Goal: Transaction & Acquisition: Purchase product/service

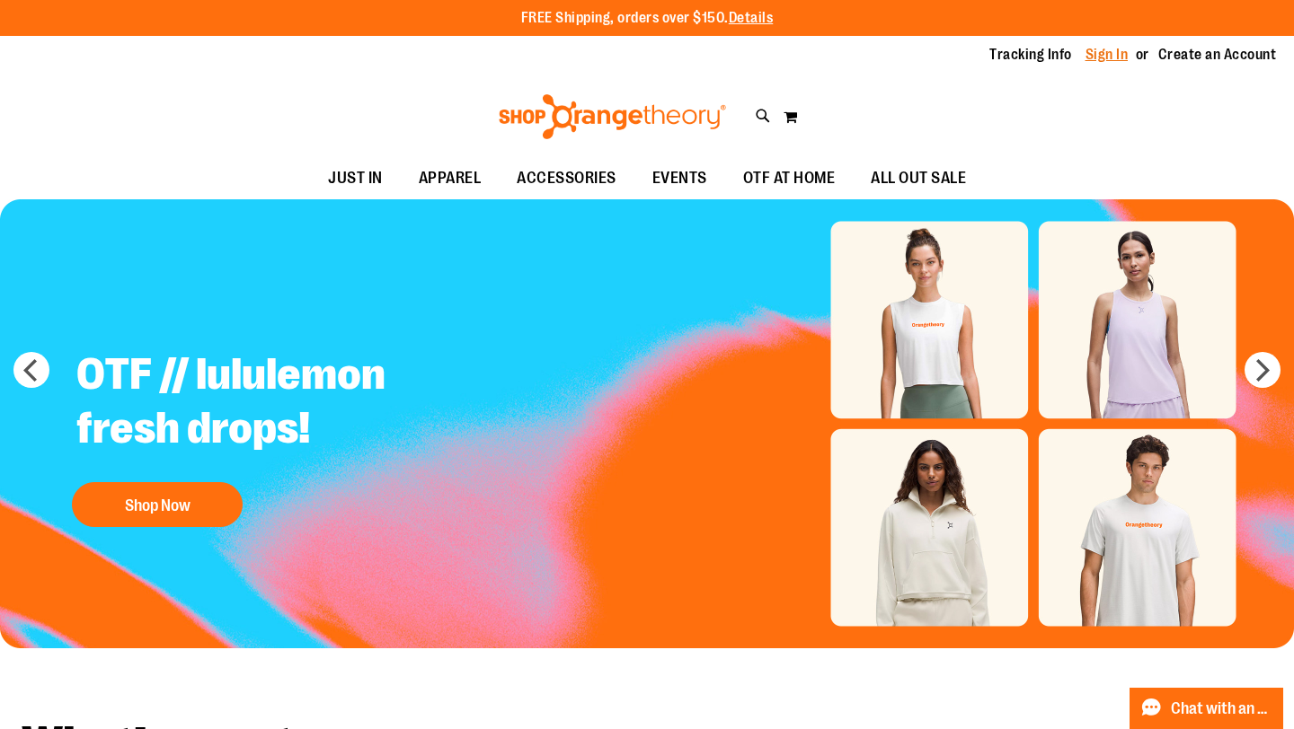
click at [1093, 61] on link "Sign In" at bounding box center [1106, 55] width 43 height 20
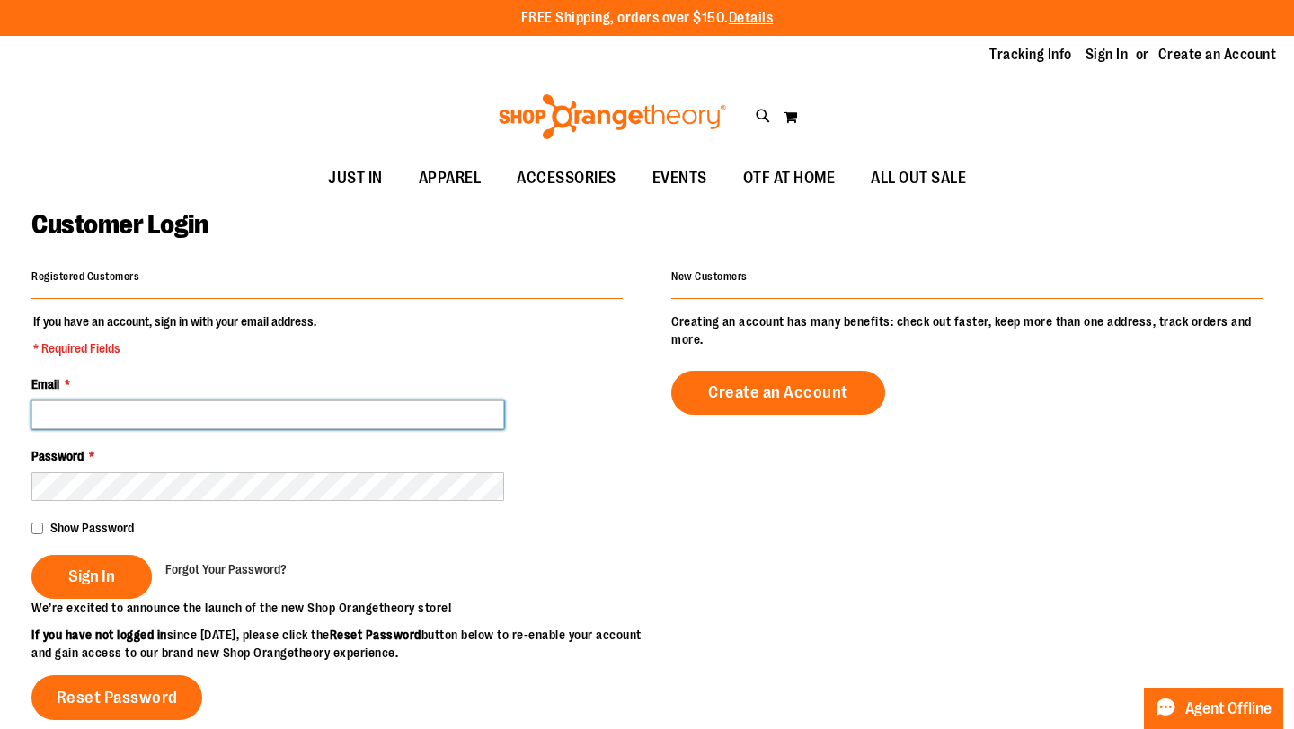
click at [202, 413] on input "Email *" at bounding box center [267, 415] width 473 height 29
type input "**********"
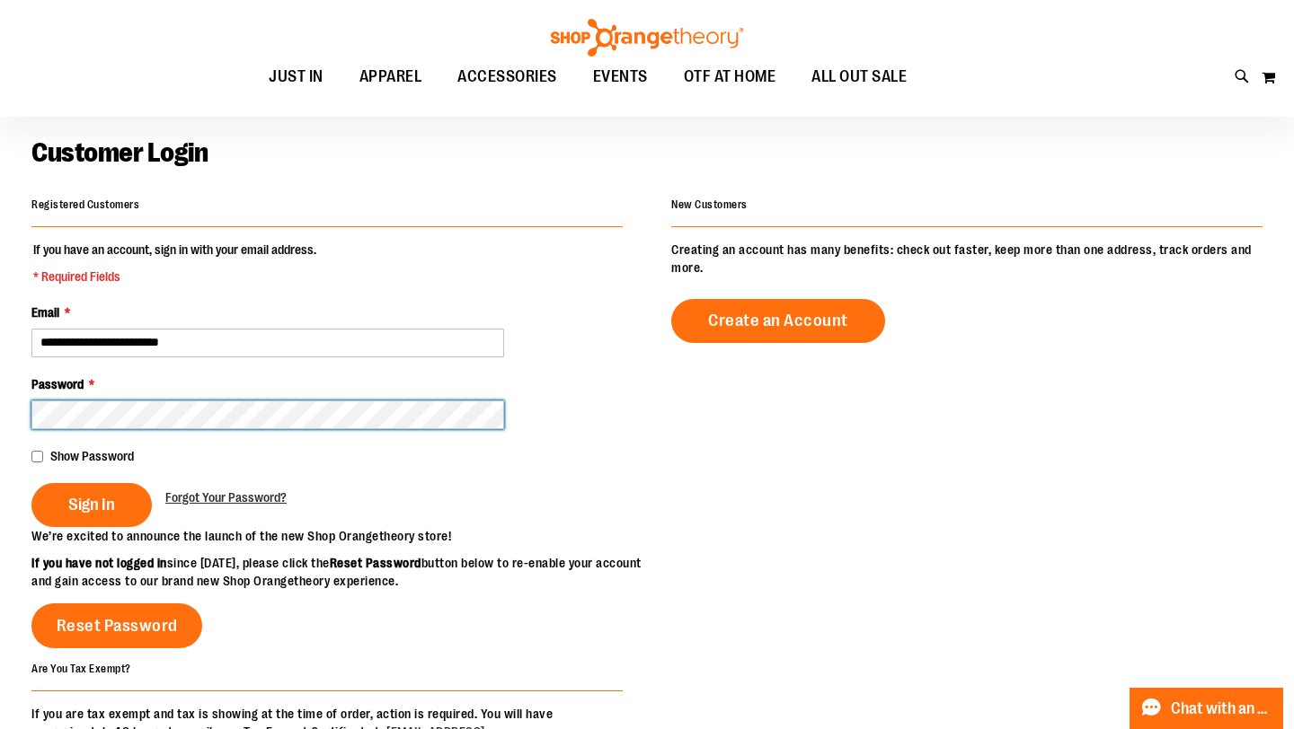
scroll to position [69, 0]
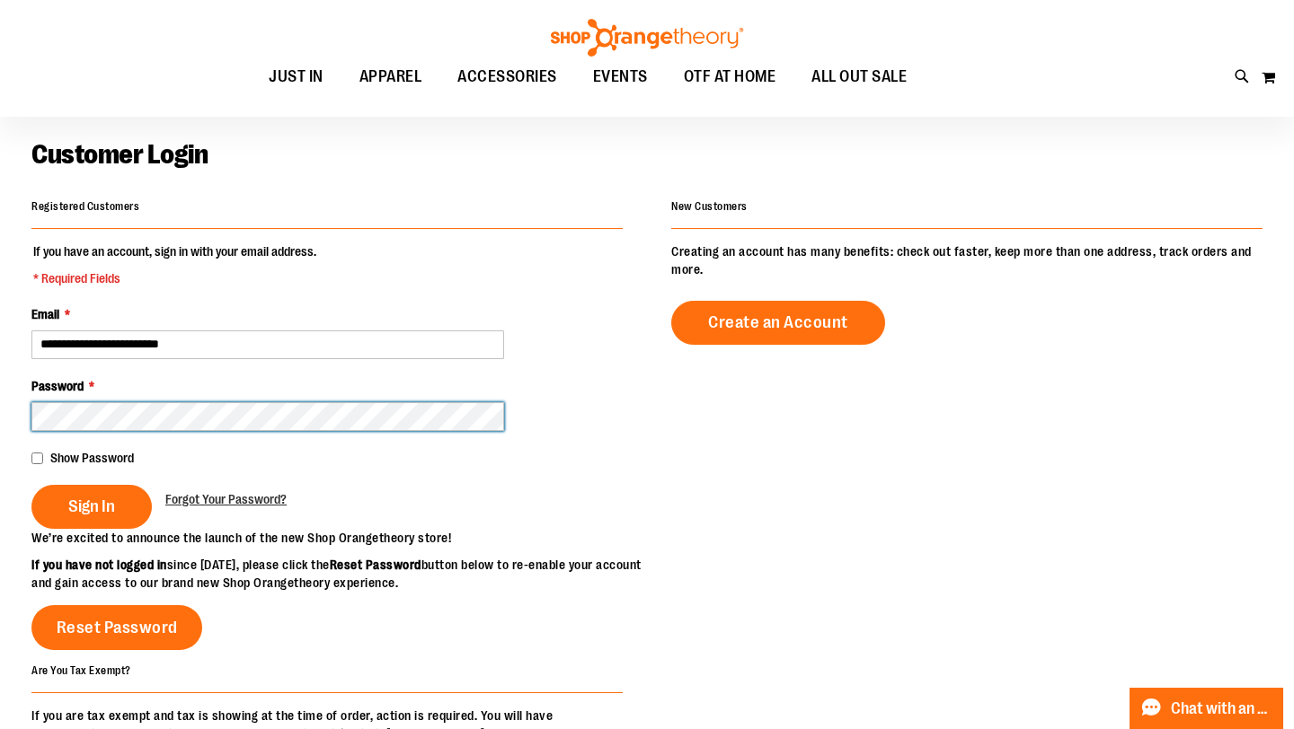
click at [31, 485] on button "Sign In" at bounding box center [91, 507] width 120 height 44
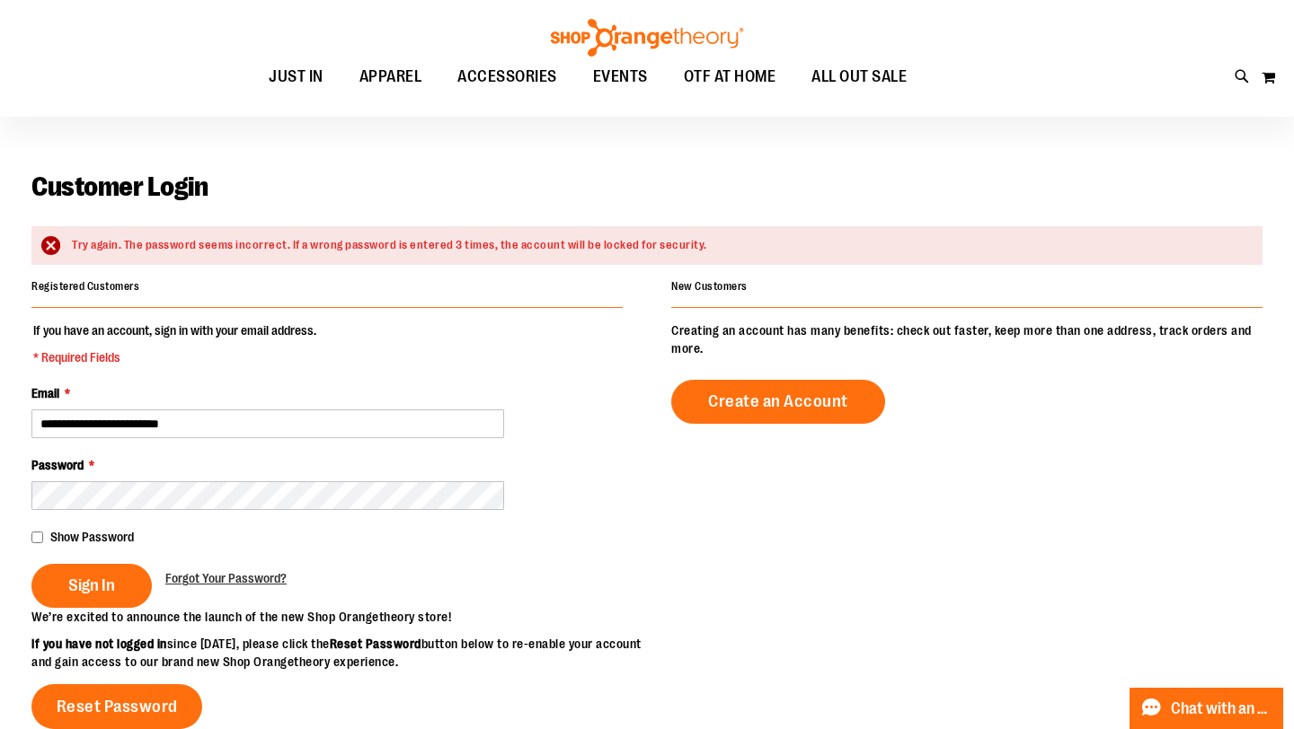
scroll to position [40, 0]
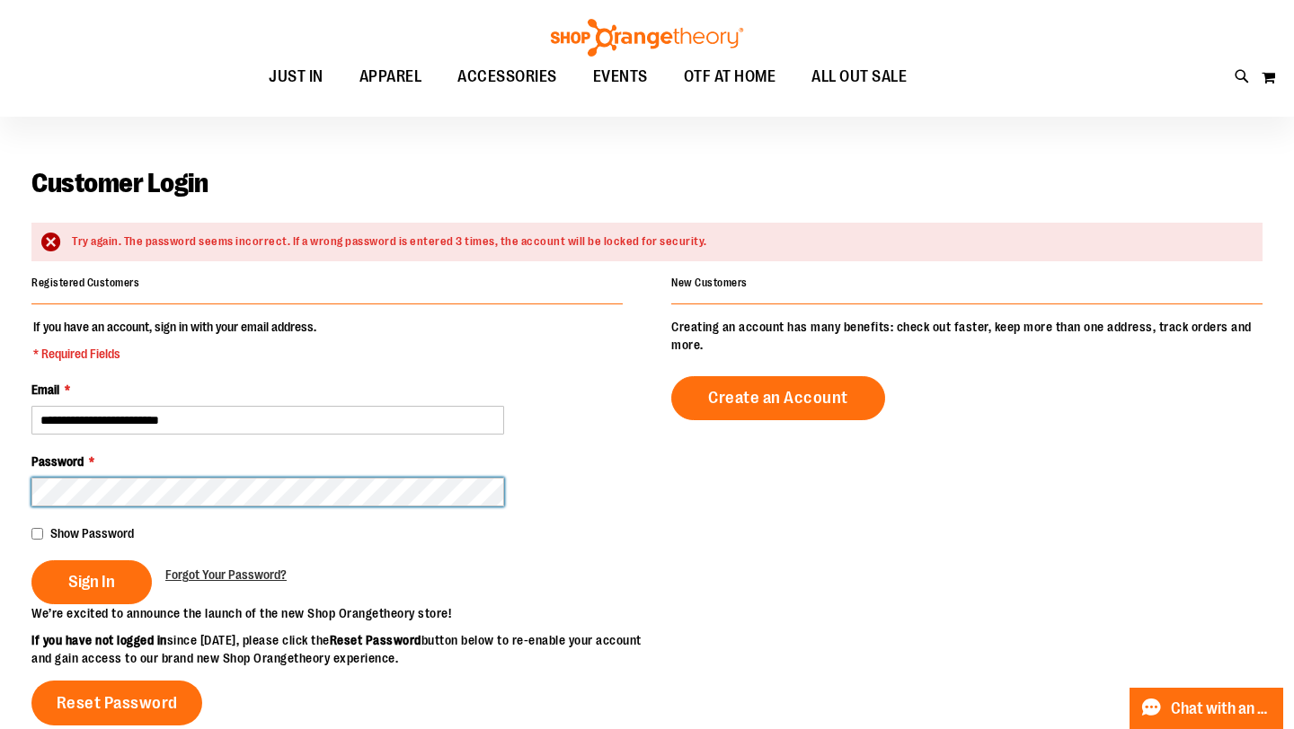
click at [31, 561] on button "Sign In" at bounding box center [91, 583] width 120 height 44
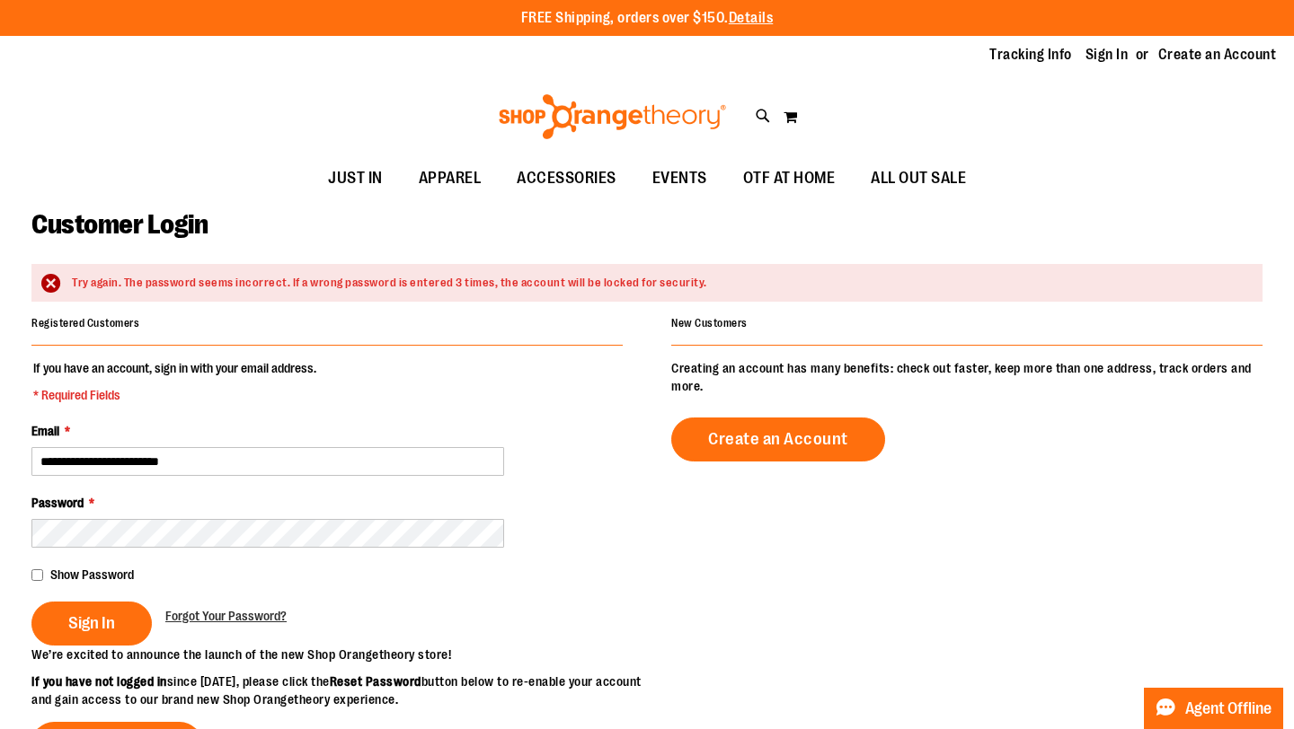
click at [142, 551] on fieldset "**********" at bounding box center [326, 502] width 591 height 287
click at [121, 629] on button "Sign In" at bounding box center [91, 624] width 120 height 44
click at [209, 620] on span "Forgot Your Password?" at bounding box center [225, 616] width 121 height 14
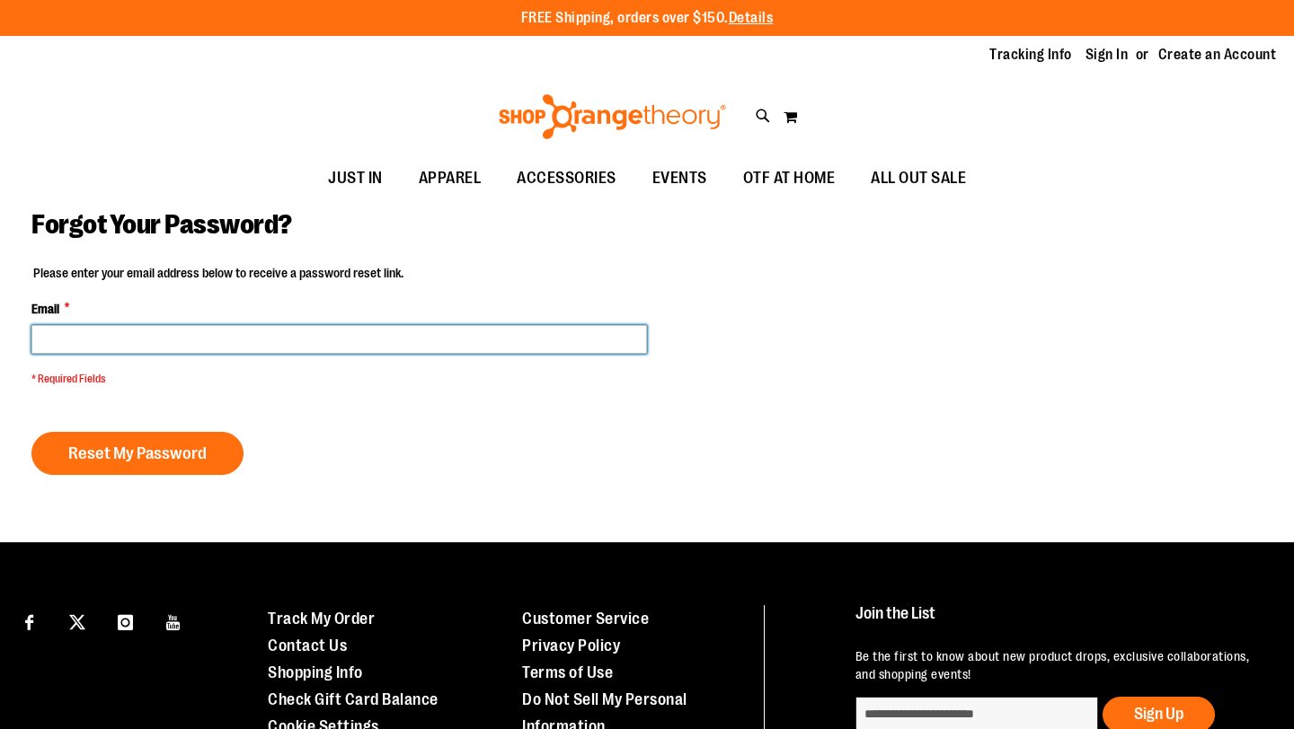
click at [244, 348] on input "Email *" at bounding box center [338, 339] width 615 height 29
type input "**********"
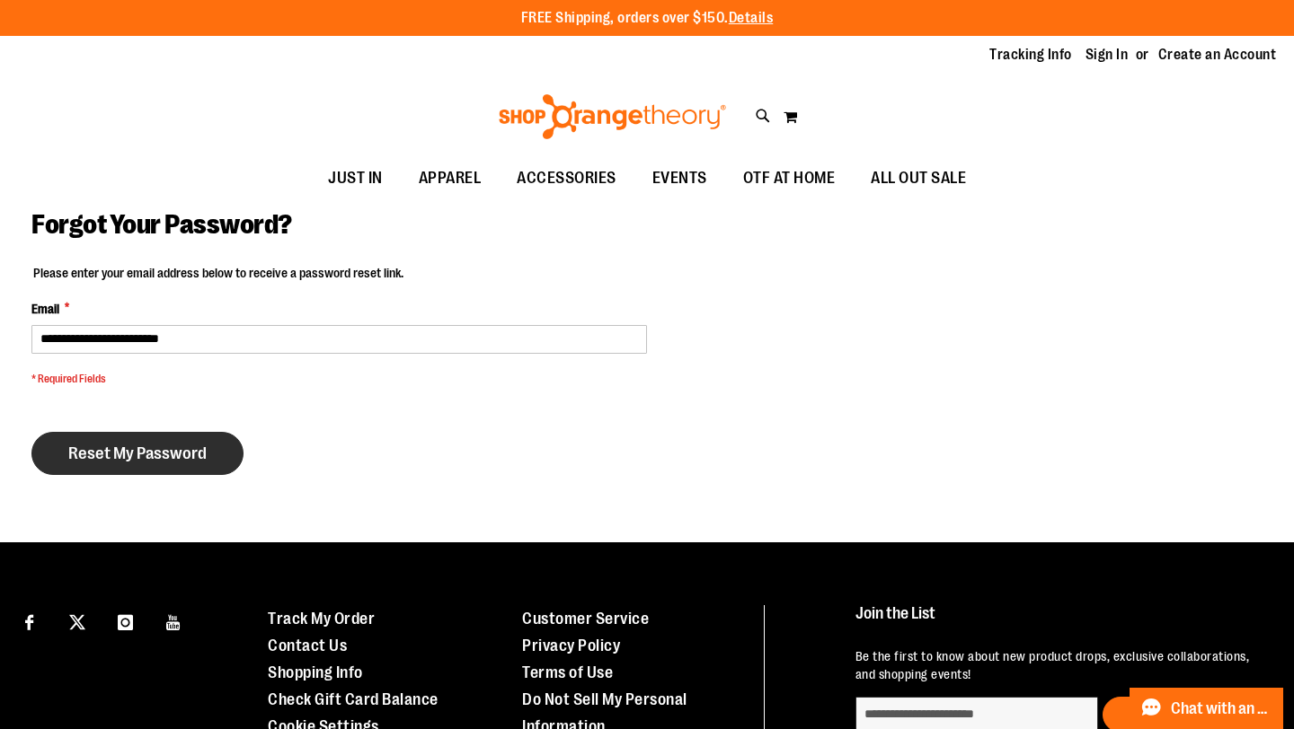
click at [203, 467] on button "Reset My Password" at bounding box center [137, 453] width 212 height 43
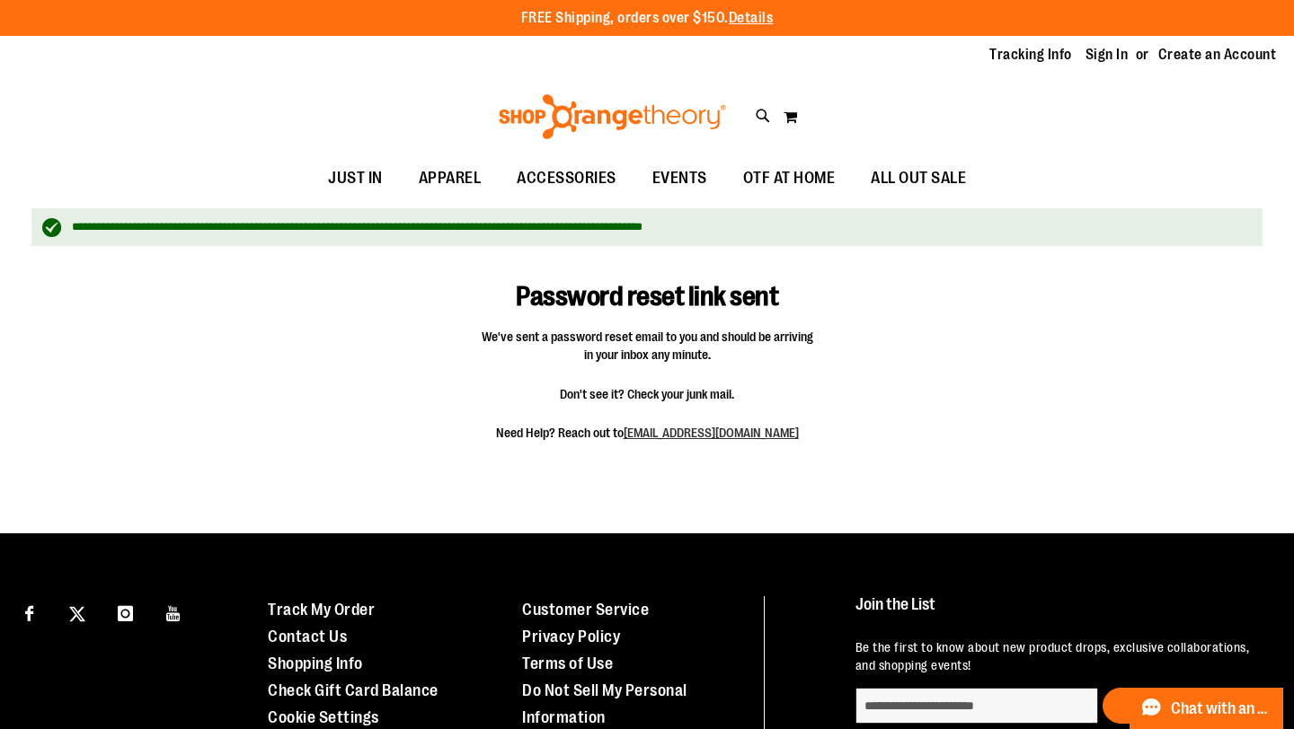
click at [1083, 66] on div "Tracking Info Sign In Return to Procurement Create an Account" at bounding box center [647, 55] width 1294 height 39
click at [1085, 59] on link "Sign In" at bounding box center [1106, 55] width 43 height 20
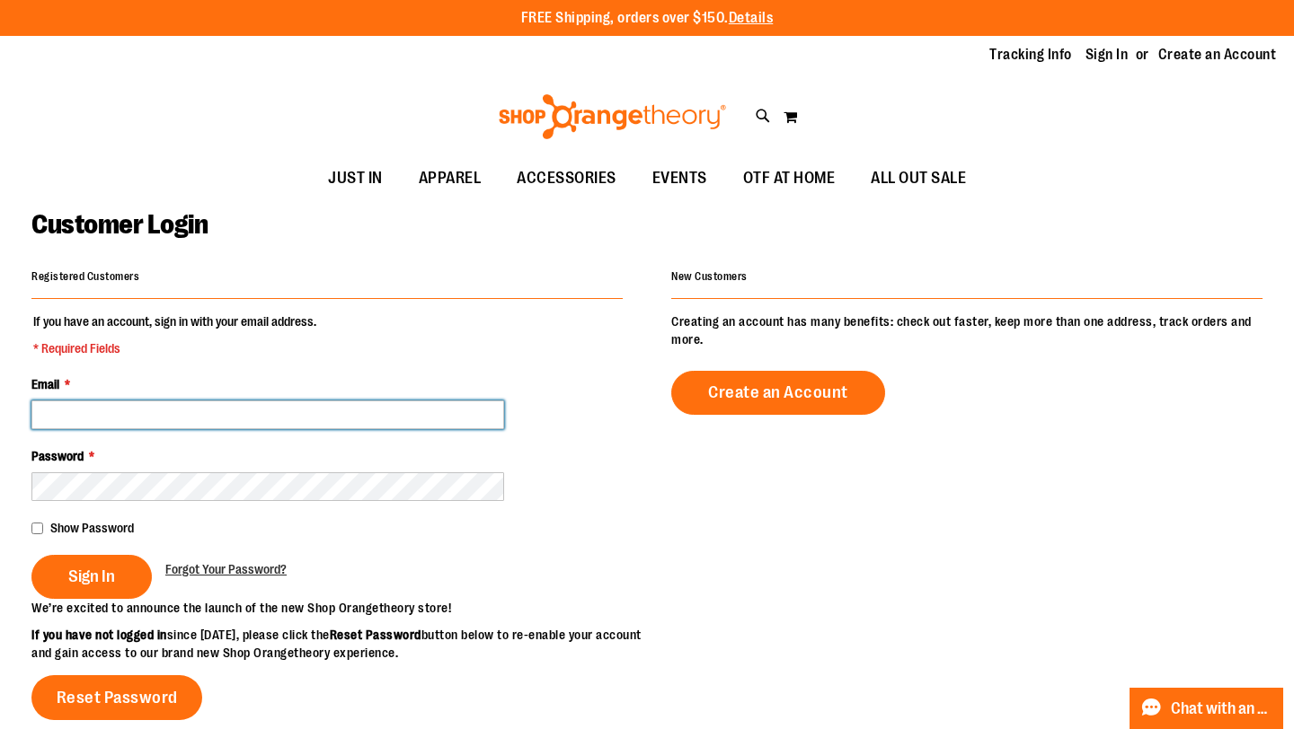
click at [332, 409] on input "Email *" at bounding box center [267, 415] width 473 height 29
type input "**********"
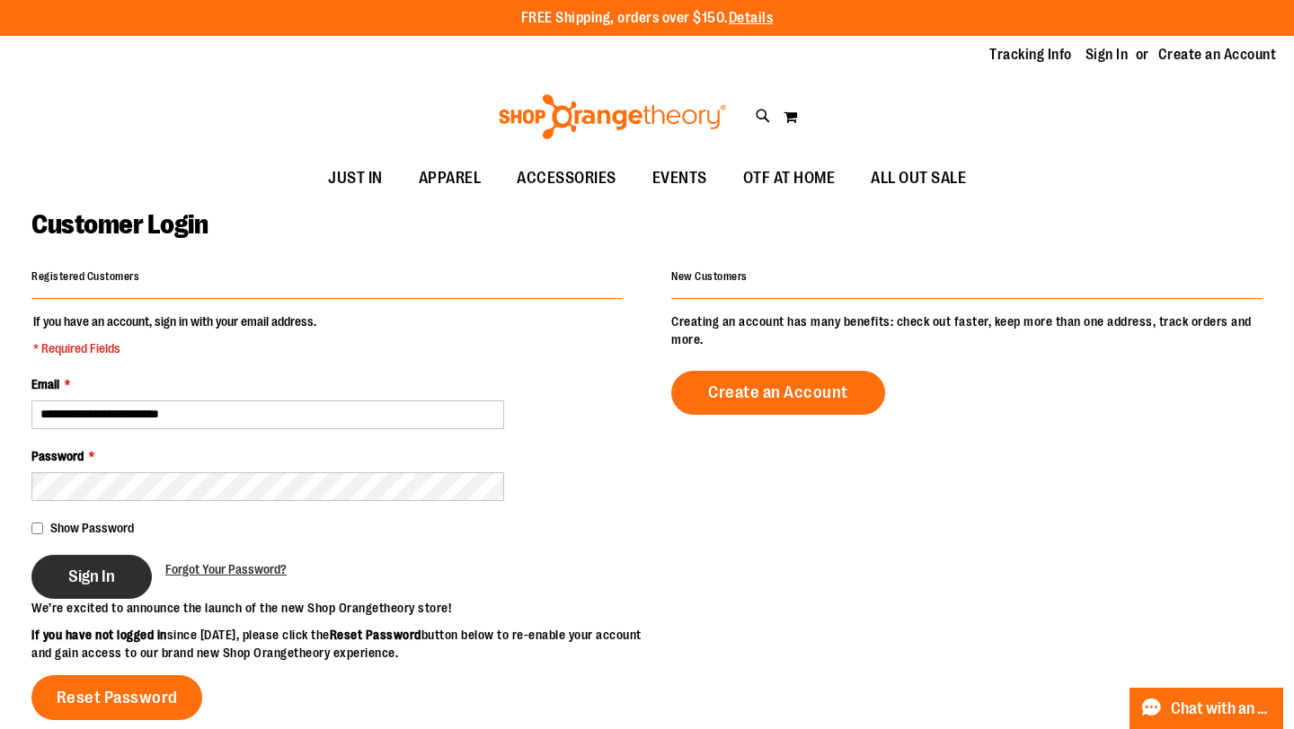
click at [115, 573] on span "Sign In" at bounding box center [91, 577] width 47 height 20
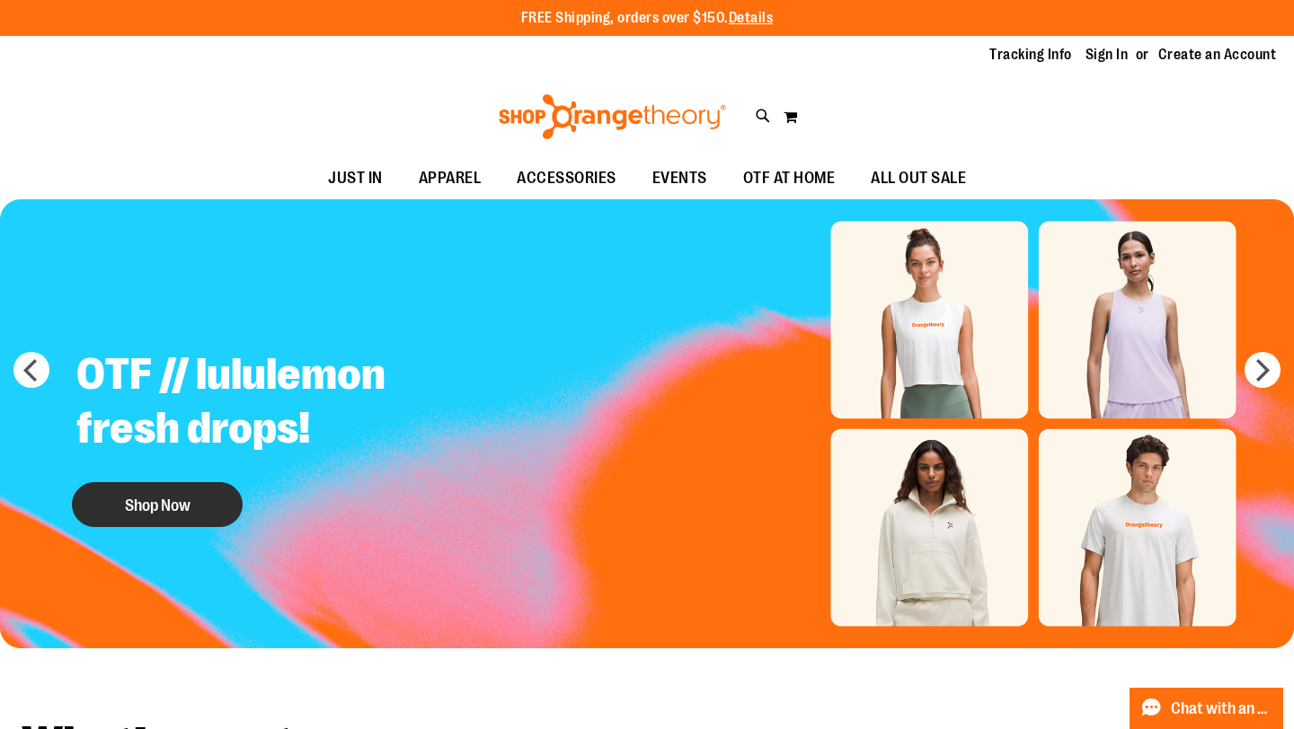
click at [163, 514] on button "Shop Now" at bounding box center [157, 504] width 171 height 45
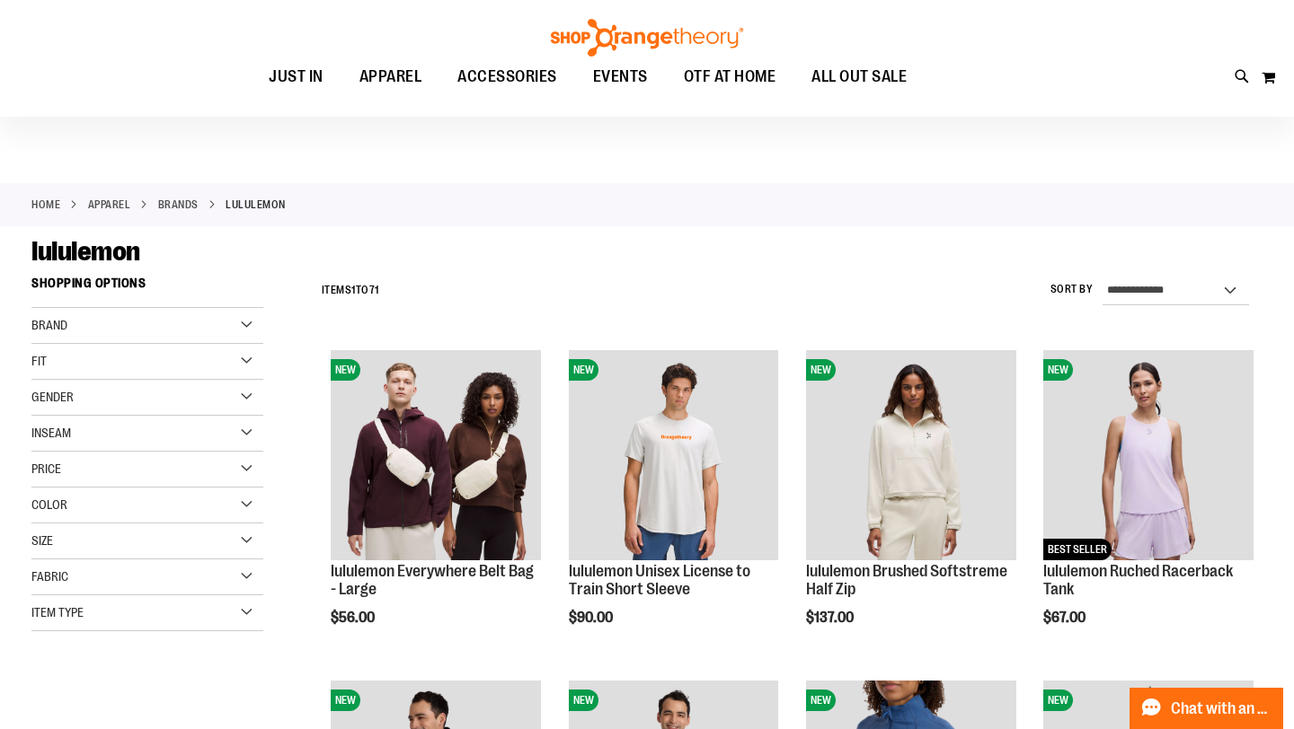
scroll to position [16, 0]
click at [1182, 285] on select "**********" at bounding box center [1175, 290] width 147 height 29
select select "**********"
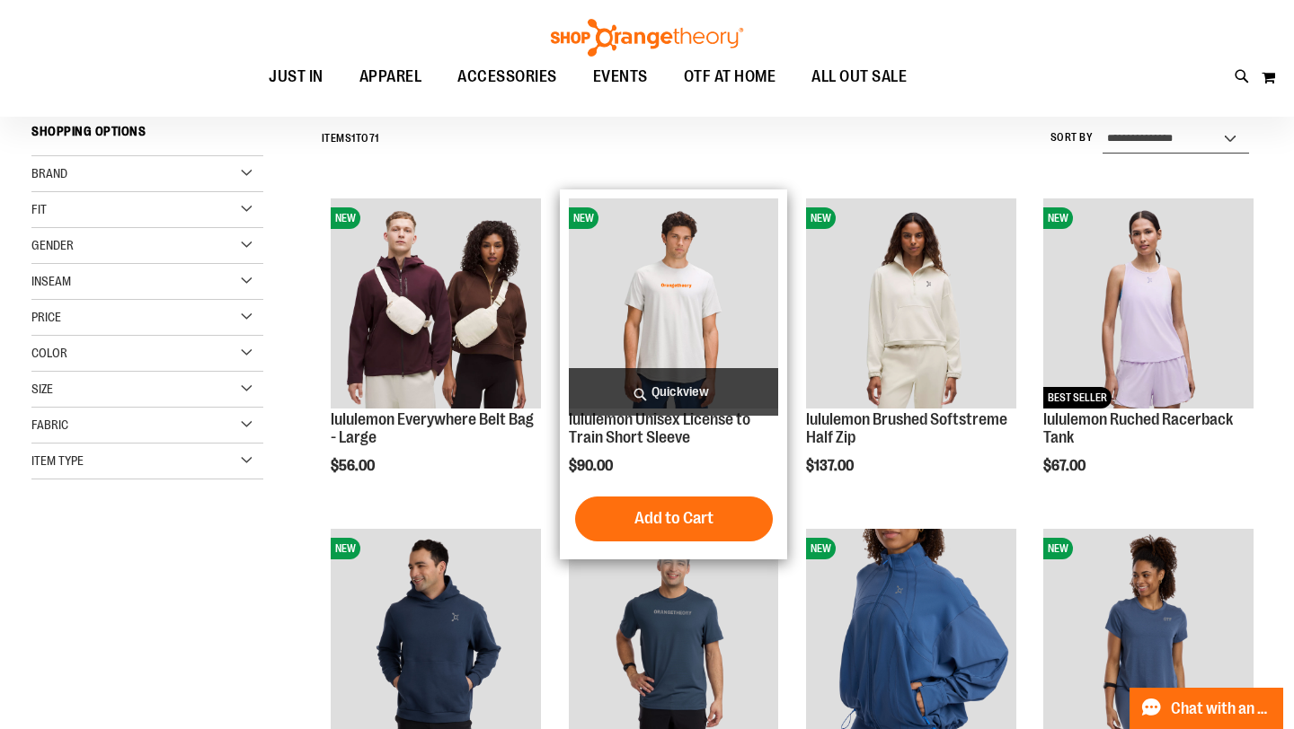
scroll to position [167, 0]
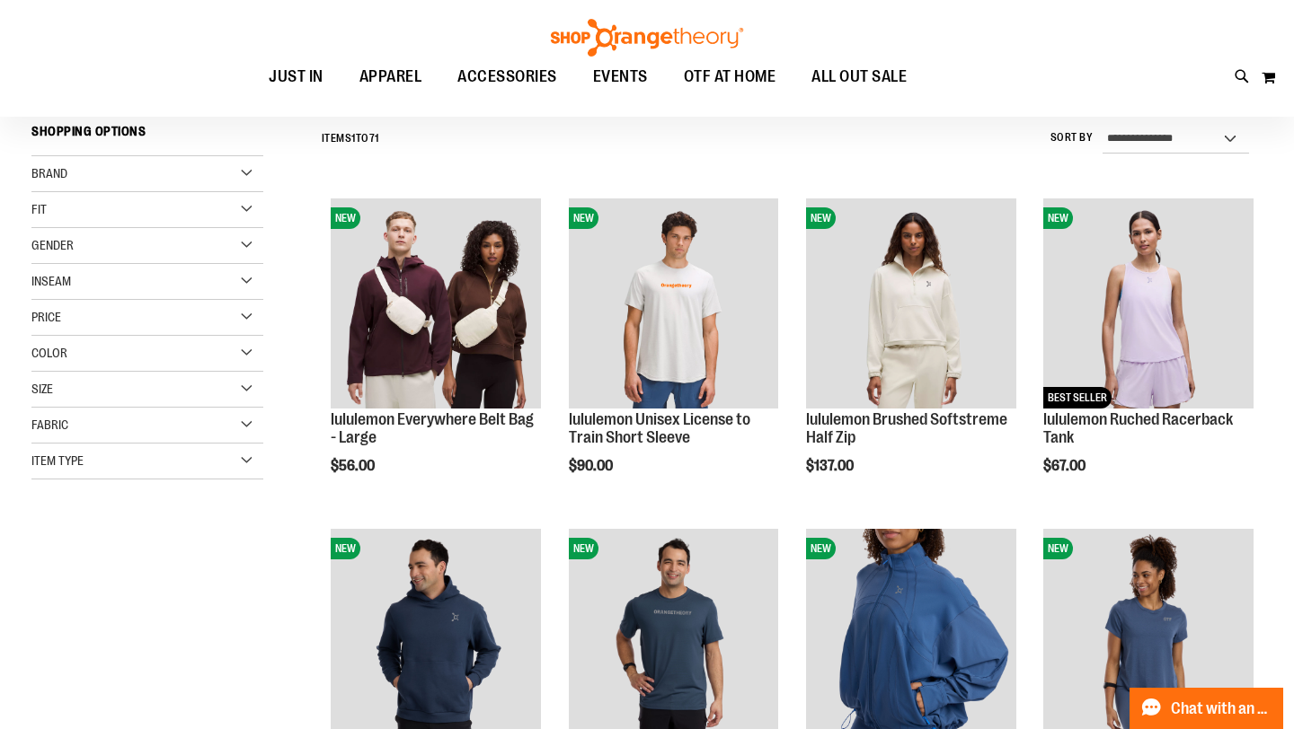
click at [642, 165] on div "**********" at bounding box center [788, 671] width 950 height 1110
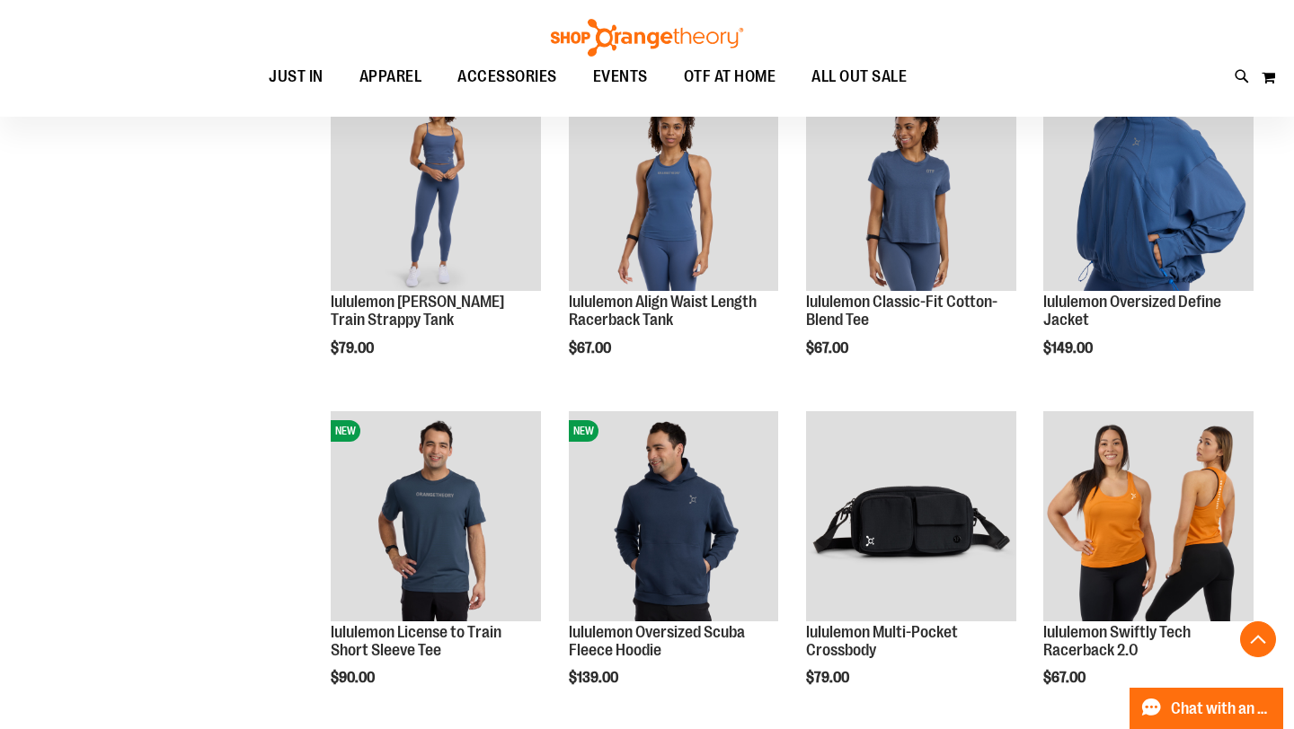
scroll to position [653, 0]
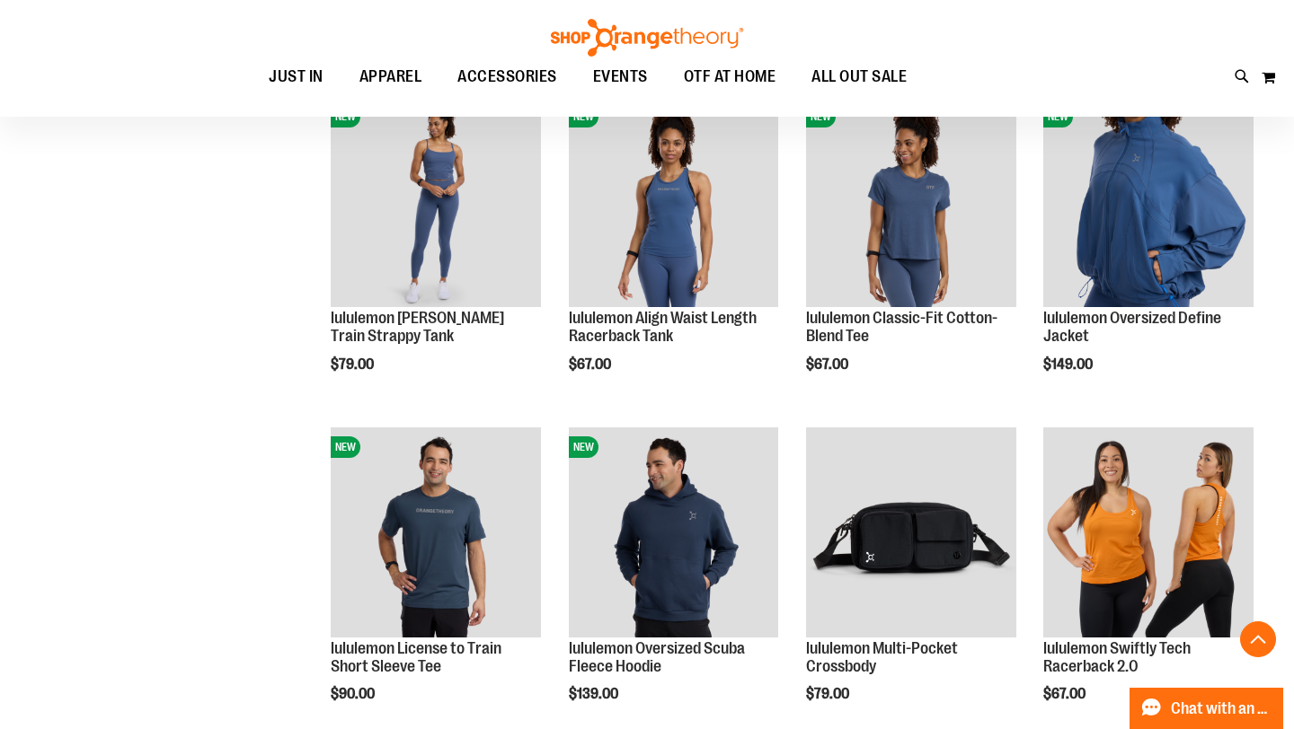
scroll to position [361, 0]
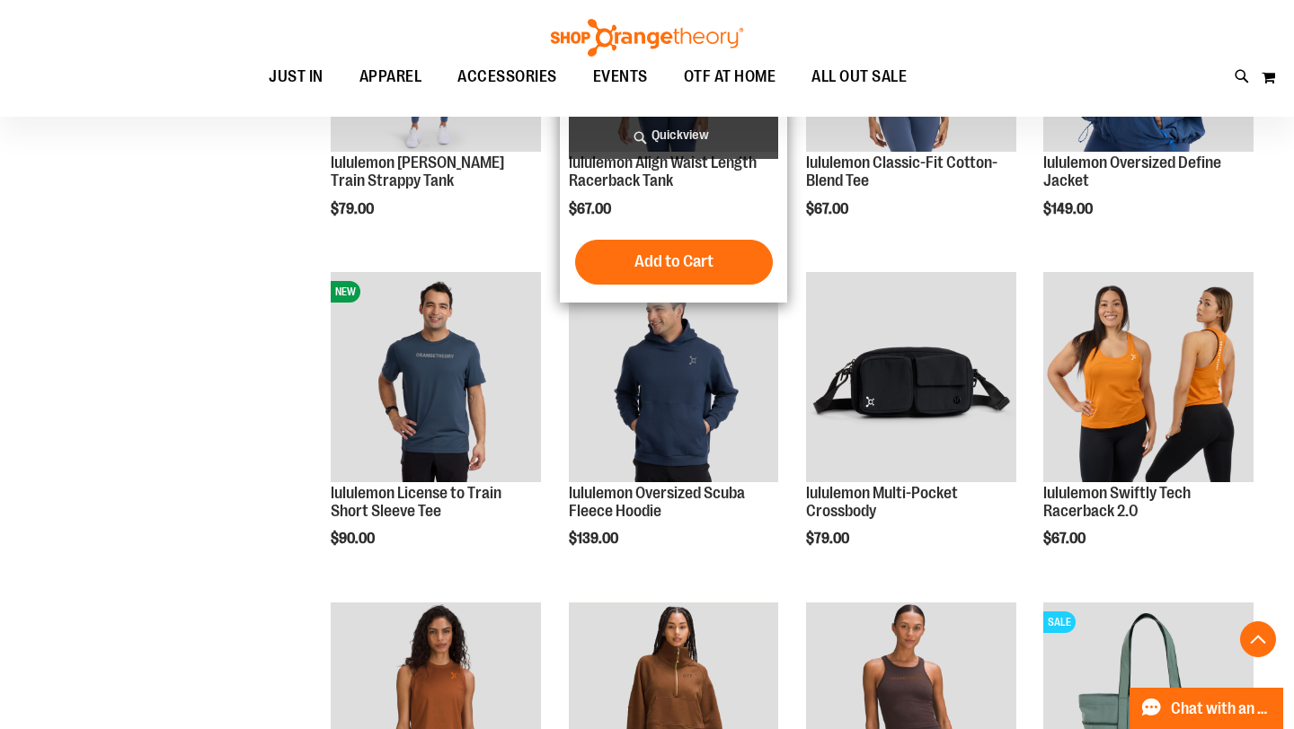
scroll to position [960, 0]
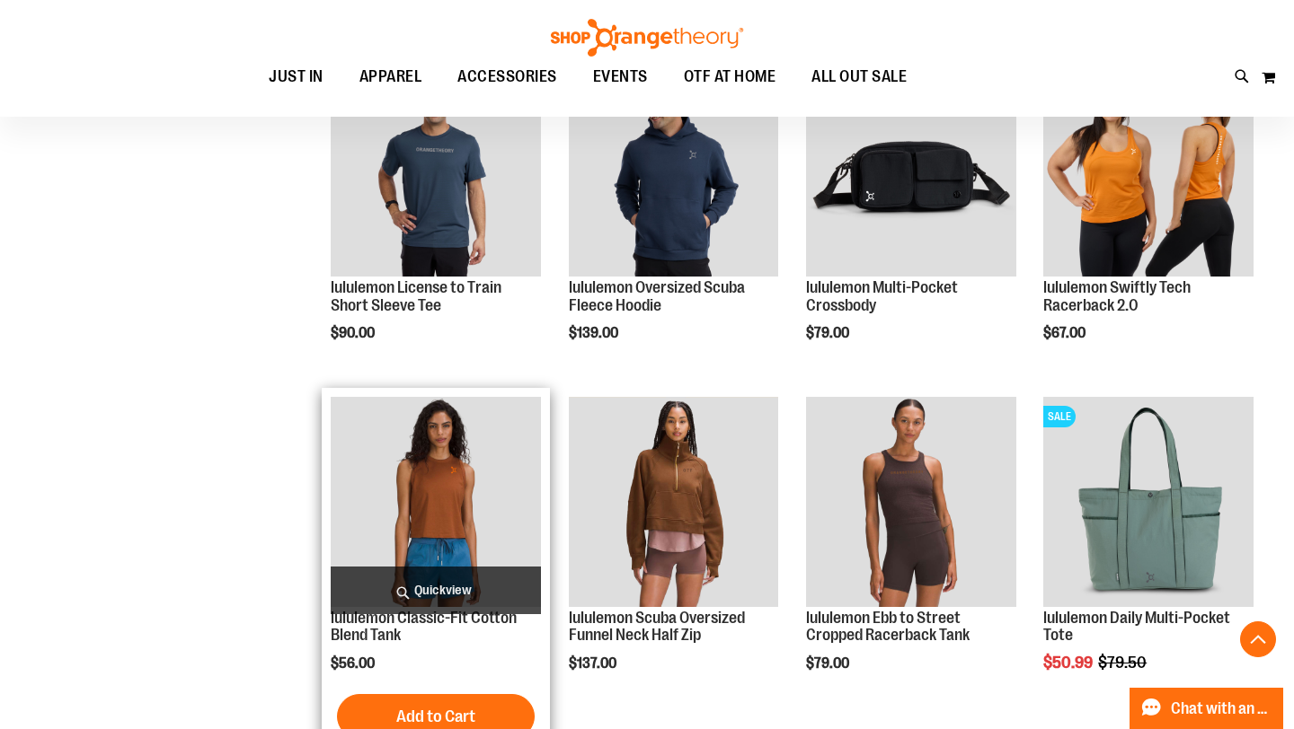
click at [447, 592] on span "Quickview" at bounding box center [436, 591] width 210 height 48
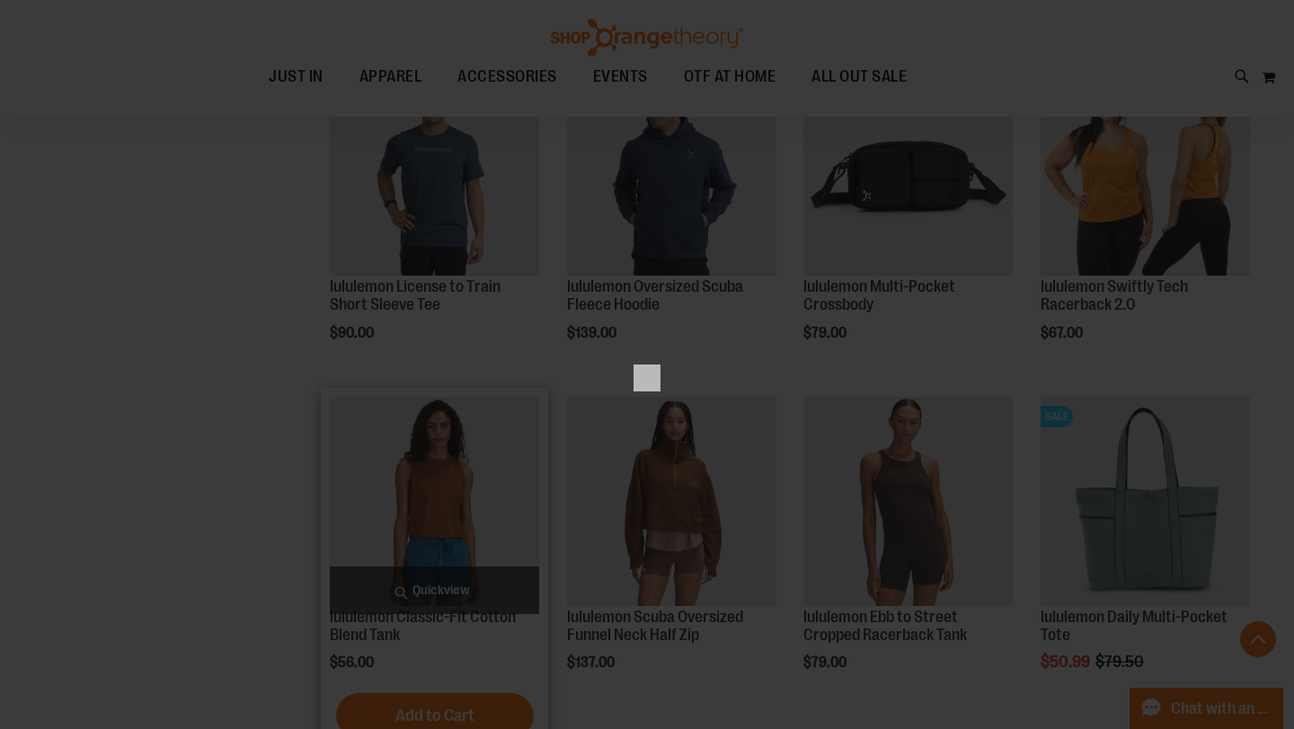
scroll to position [0, 0]
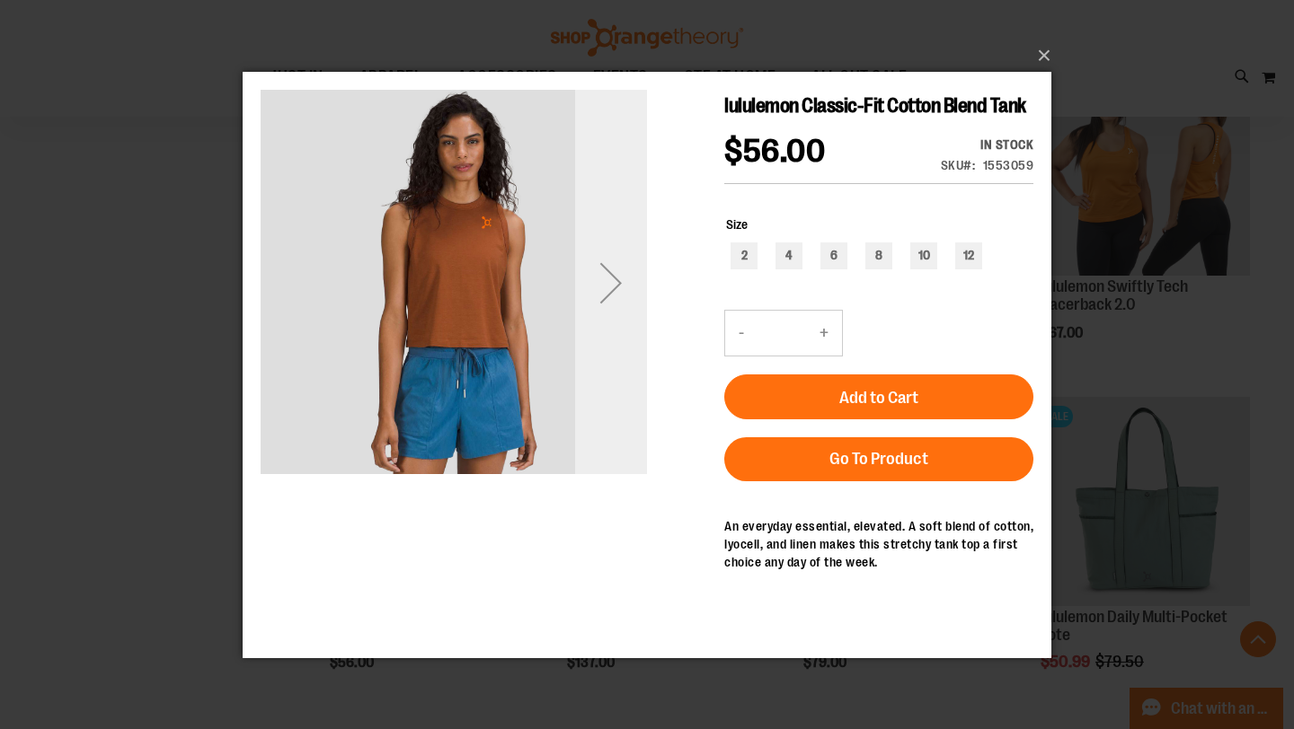
click at [605, 287] on div "Next" at bounding box center [611, 282] width 72 height 72
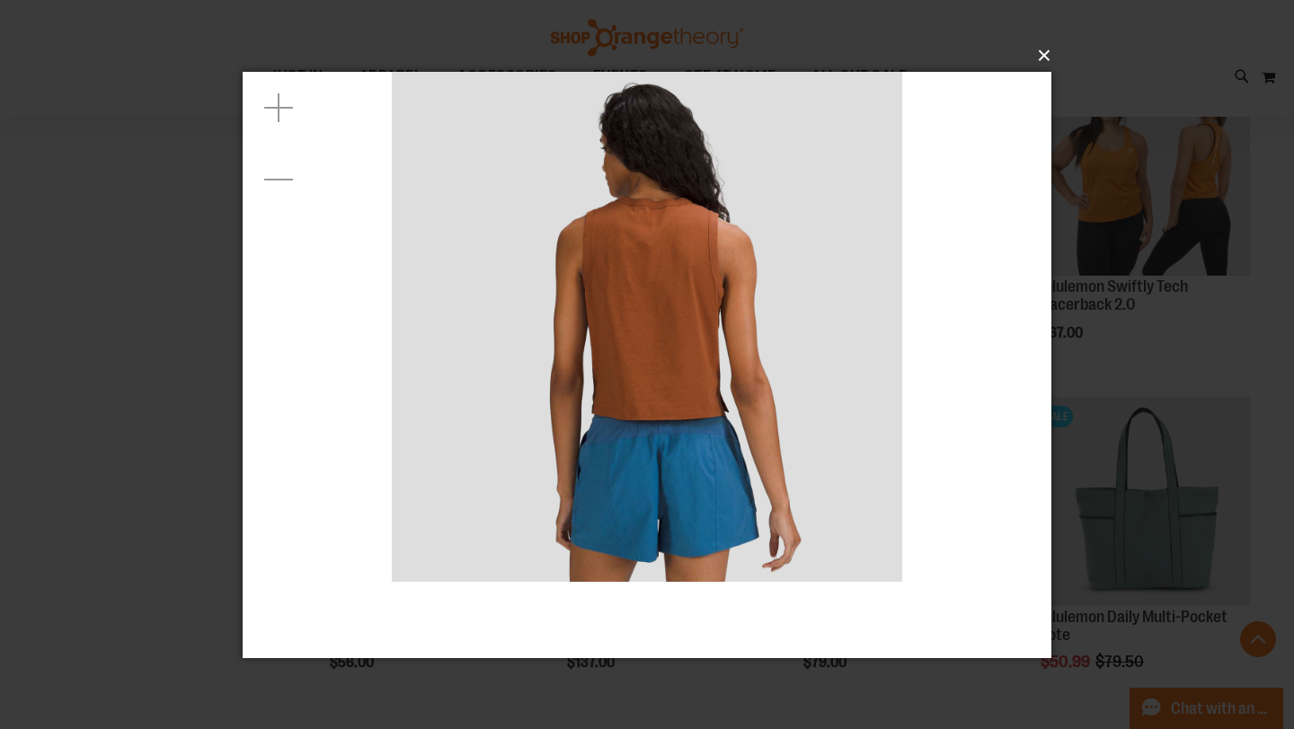
click at [1047, 61] on button "×" at bounding box center [652, 56] width 809 height 40
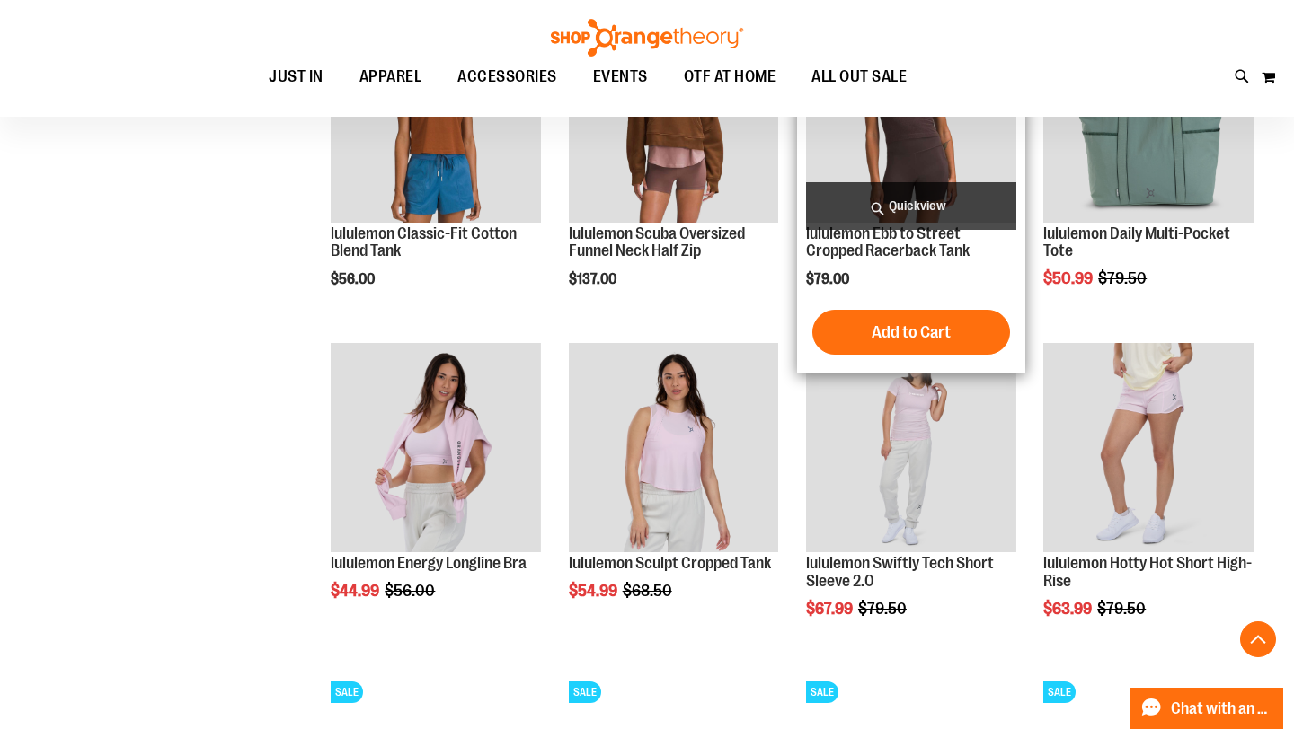
scroll to position [1398, 0]
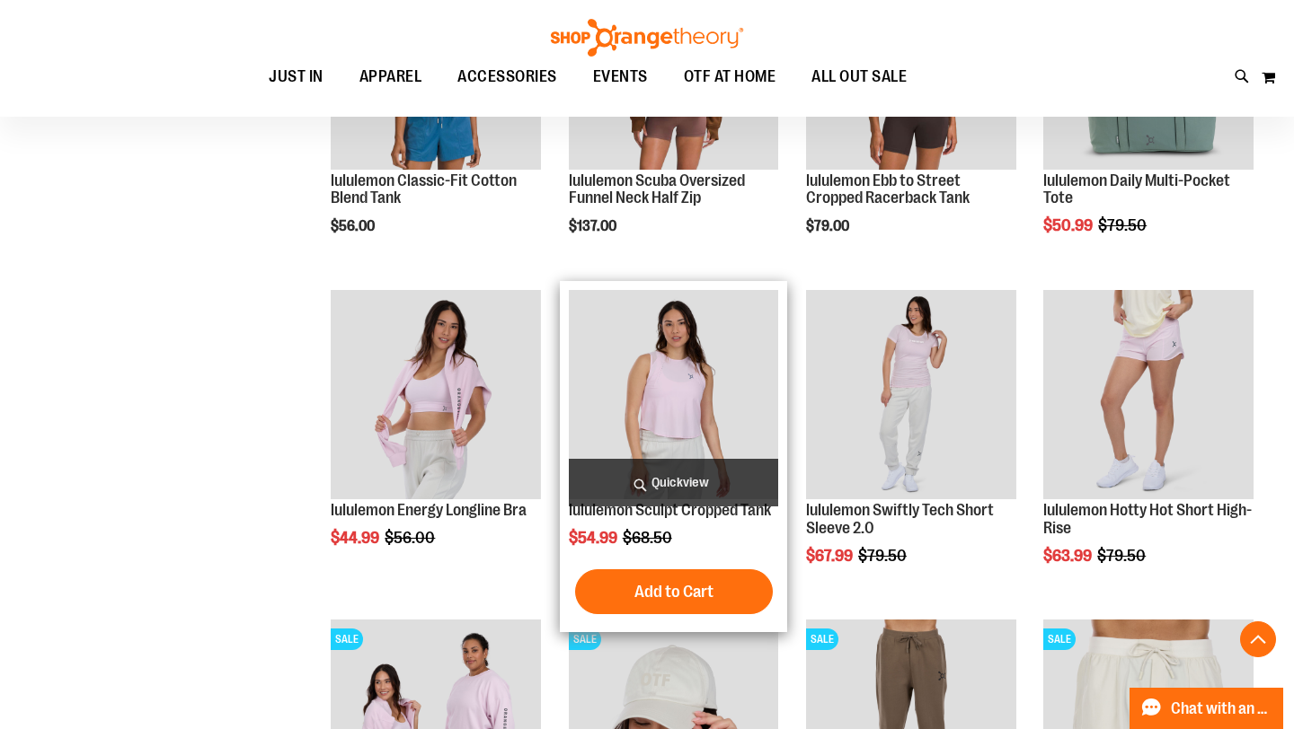
click at [706, 483] on span "Quickview" at bounding box center [674, 483] width 210 height 48
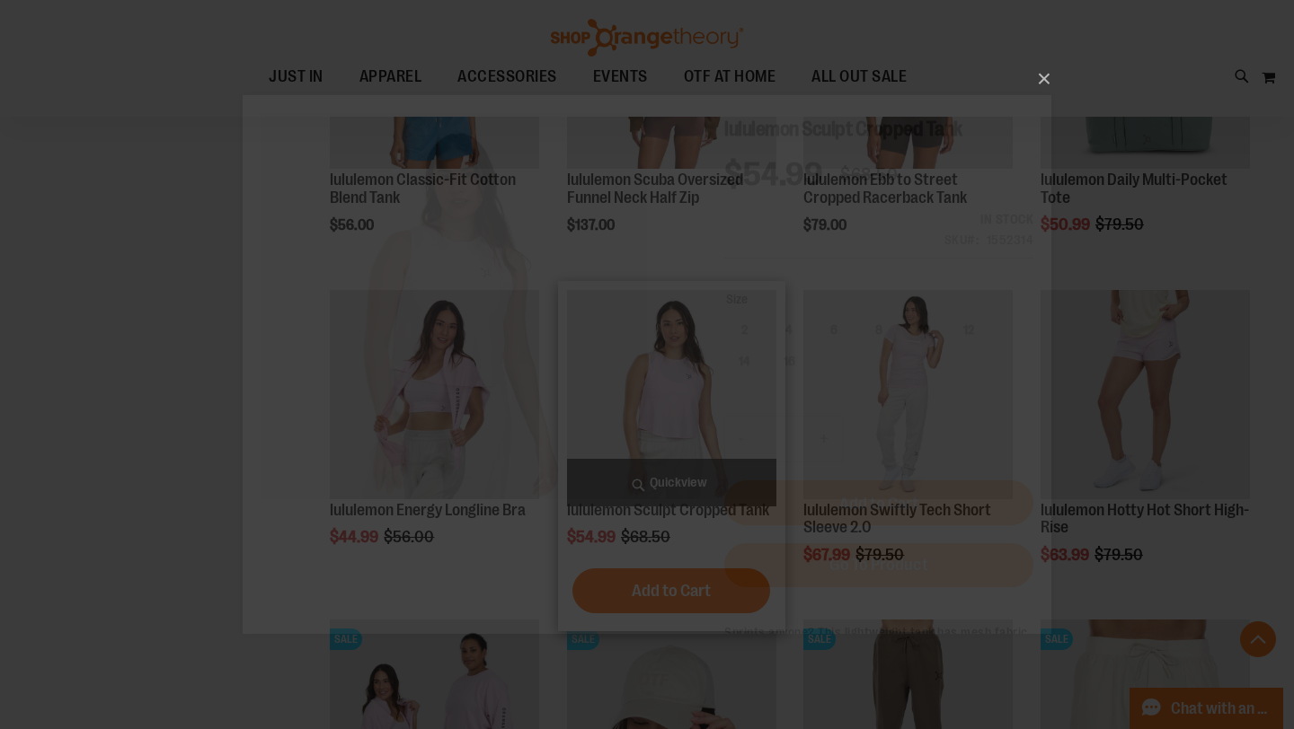
scroll to position [0, 0]
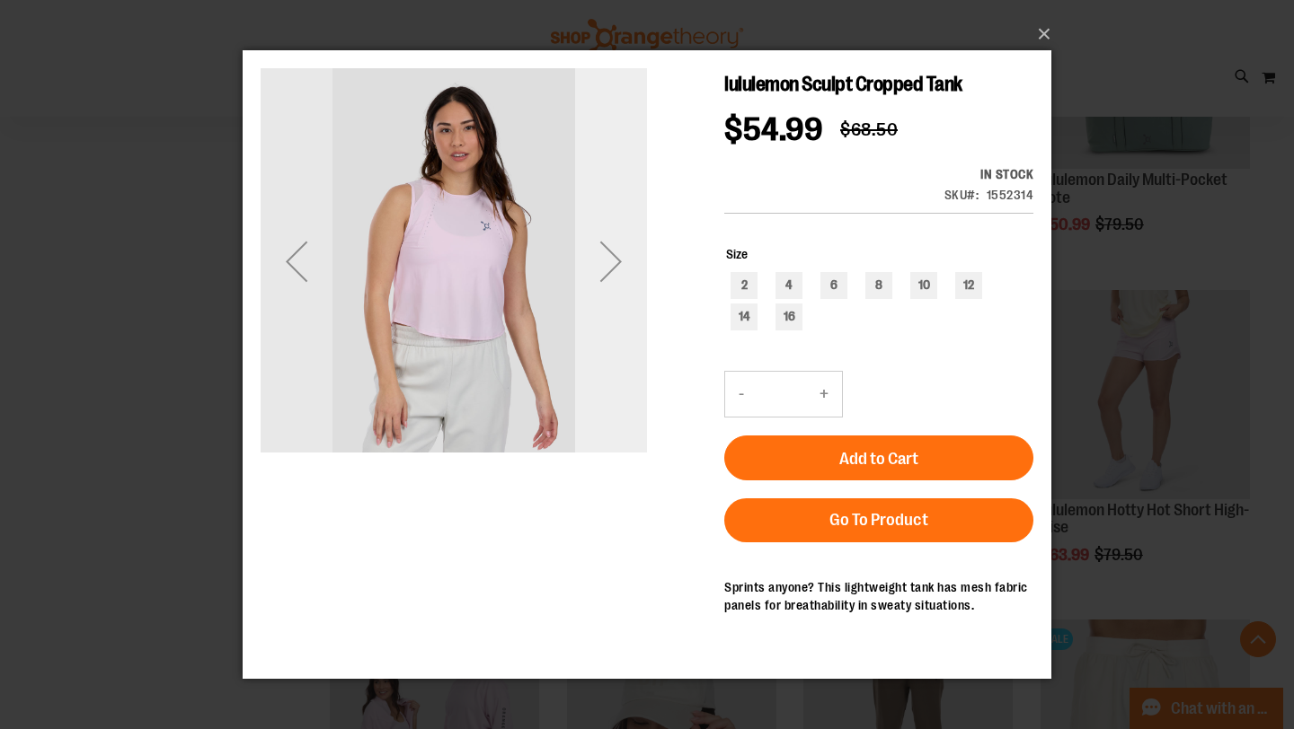
click at [617, 274] on div "Next" at bounding box center [611, 261] width 72 height 72
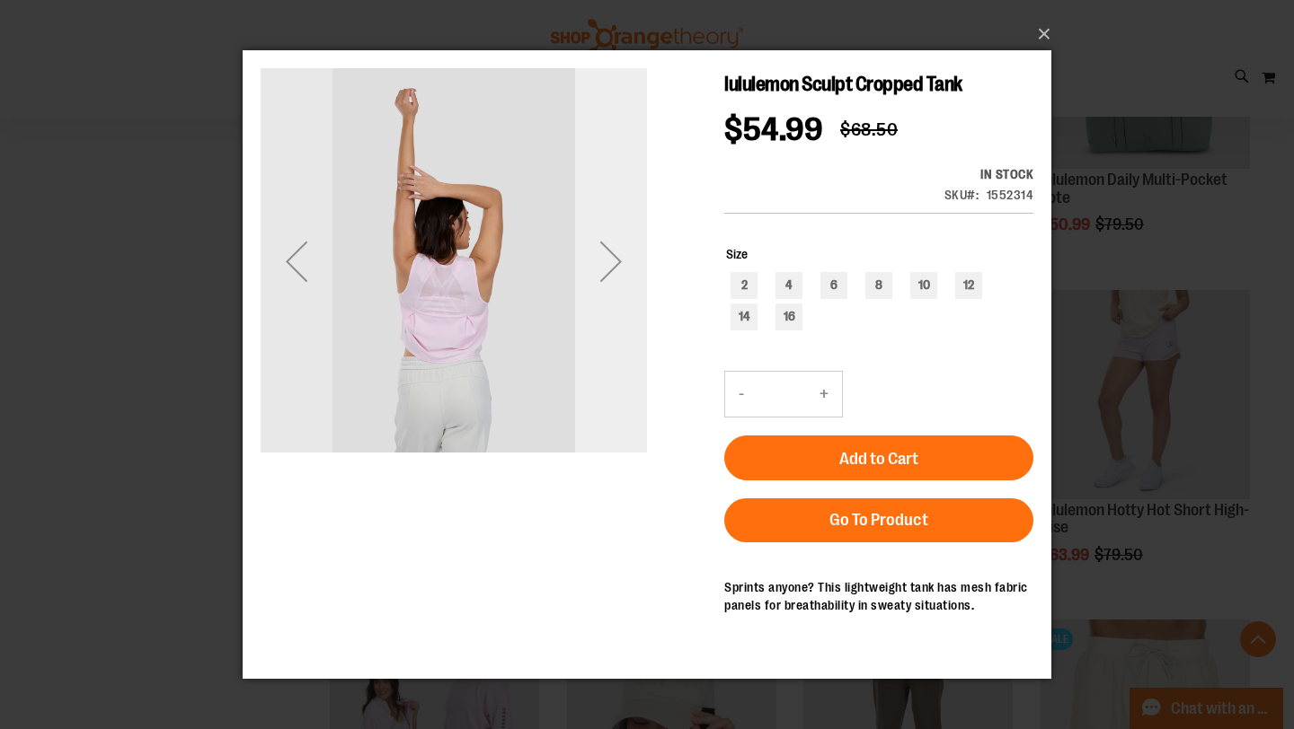
click at [609, 260] on div "Next" at bounding box center [611, 261] width 72 height 72
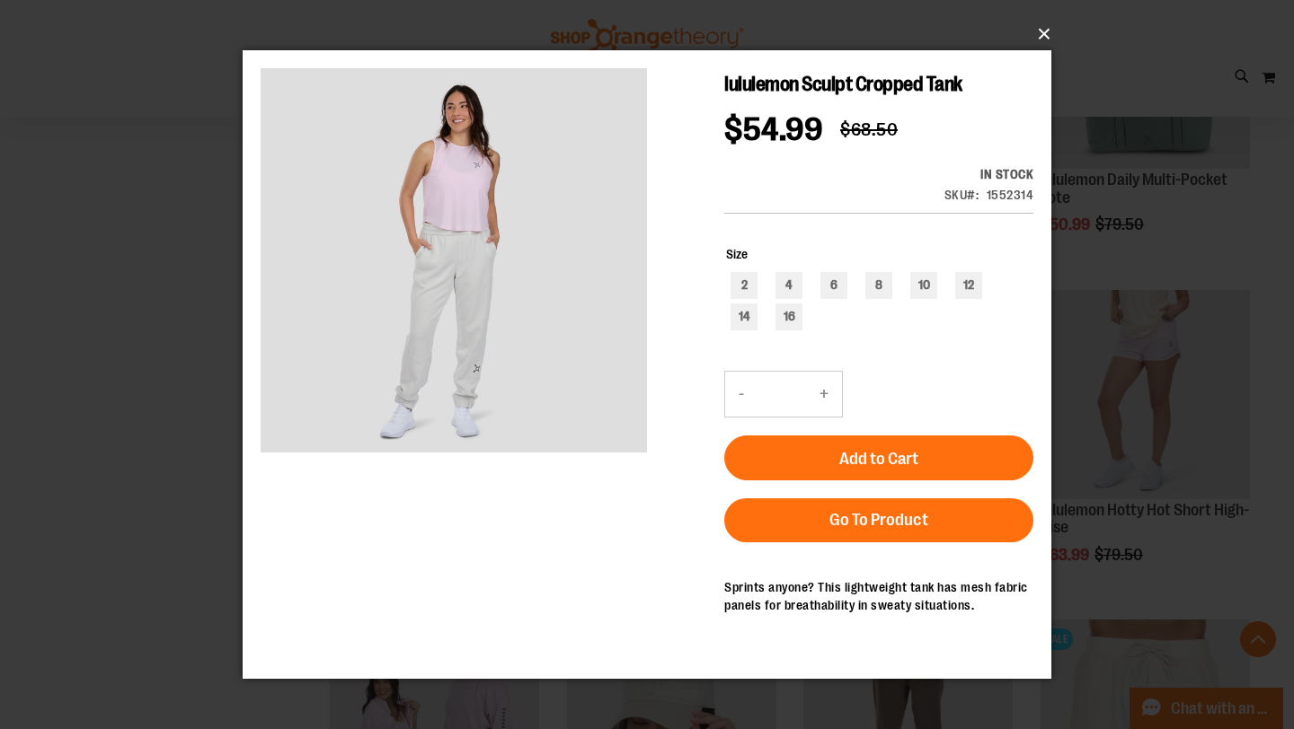
click at [1043, 38] on button "×" at bounding box center [652, 34] width 809 height 40
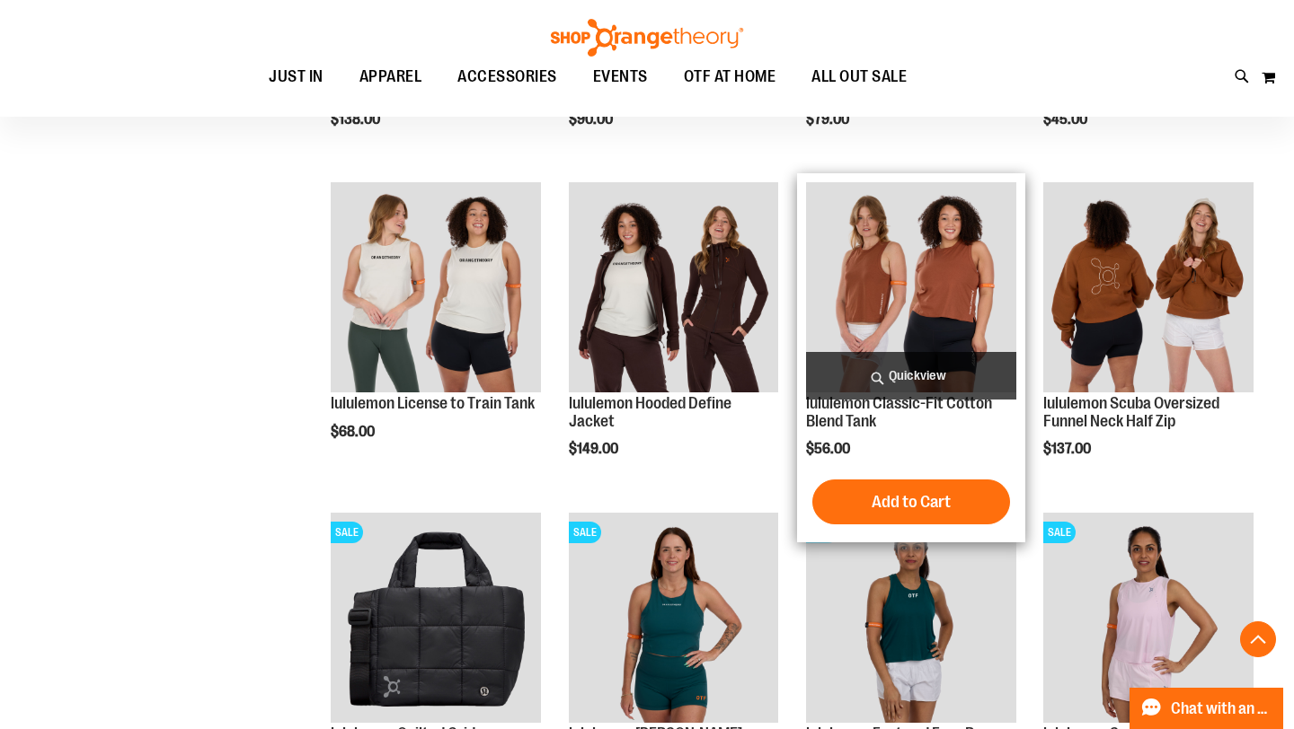
scroll to position [2839, 0]
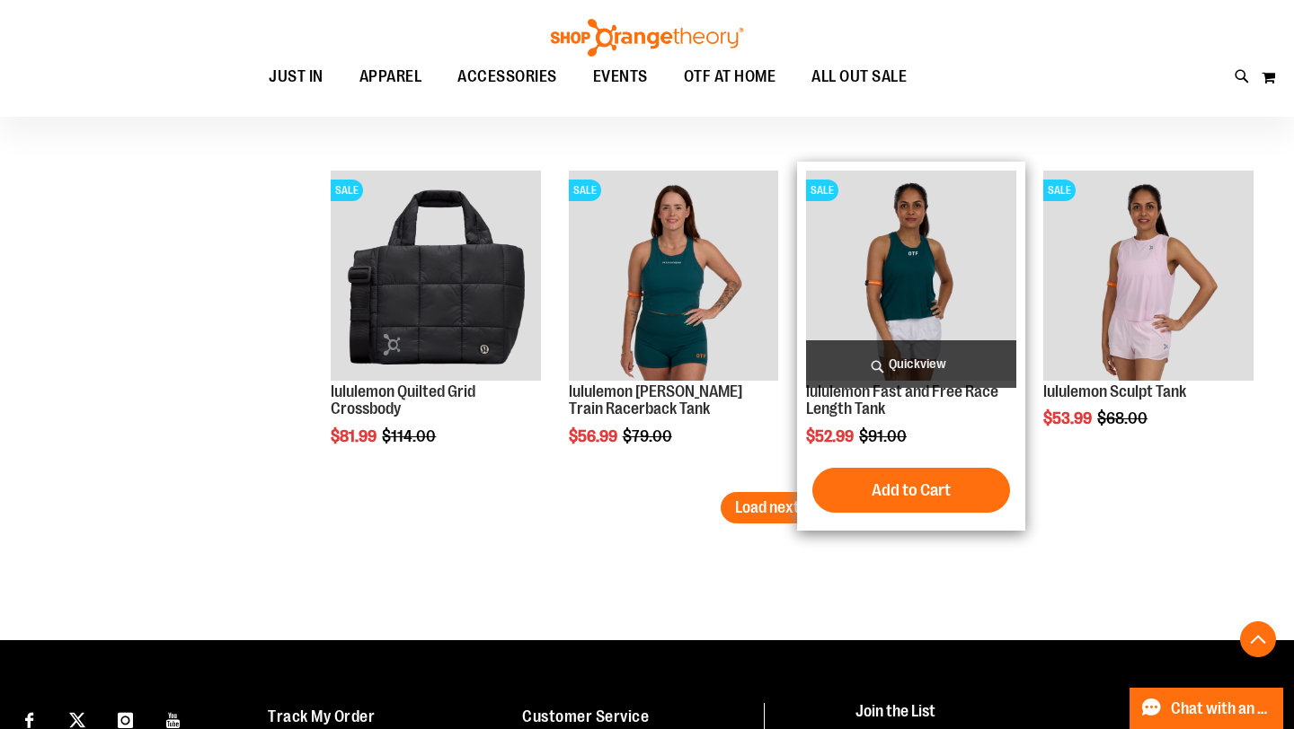
click at [958, 369] on span "Quickview" at bounding box center [911, 364] width 210 height 48
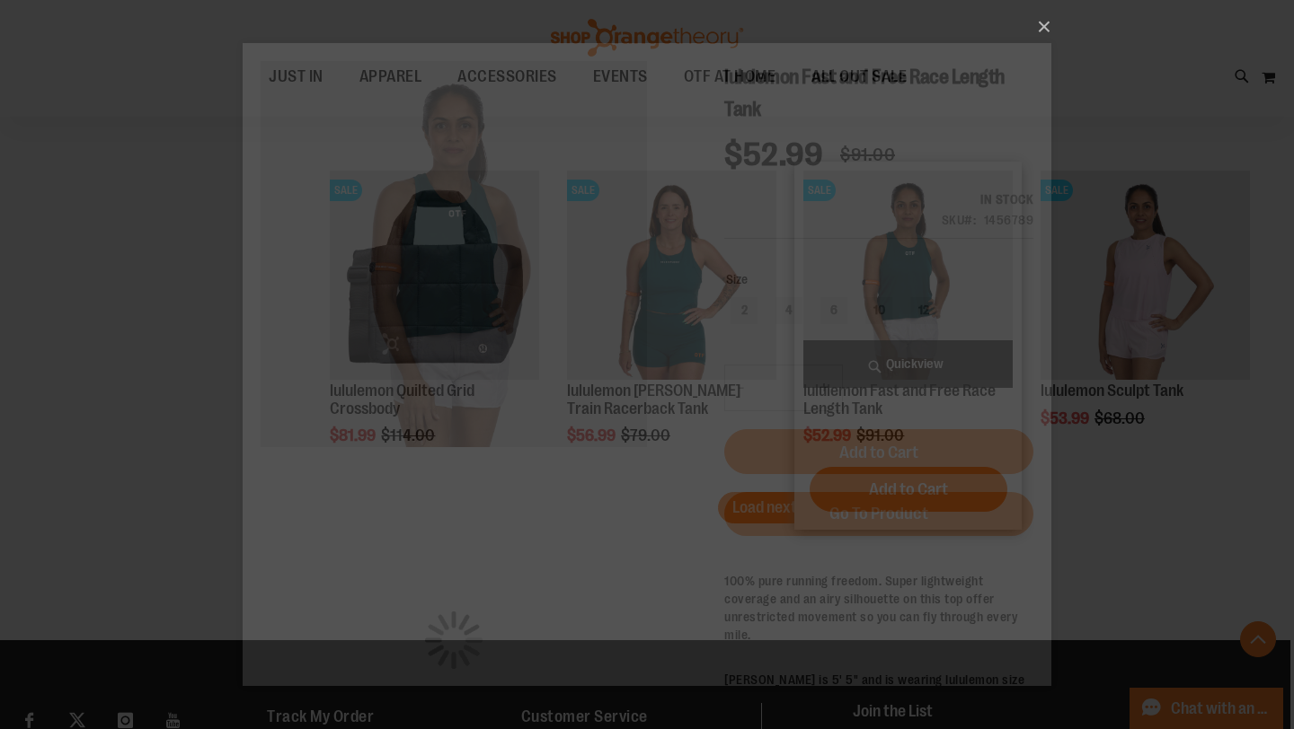
scroll to position [0, 0]
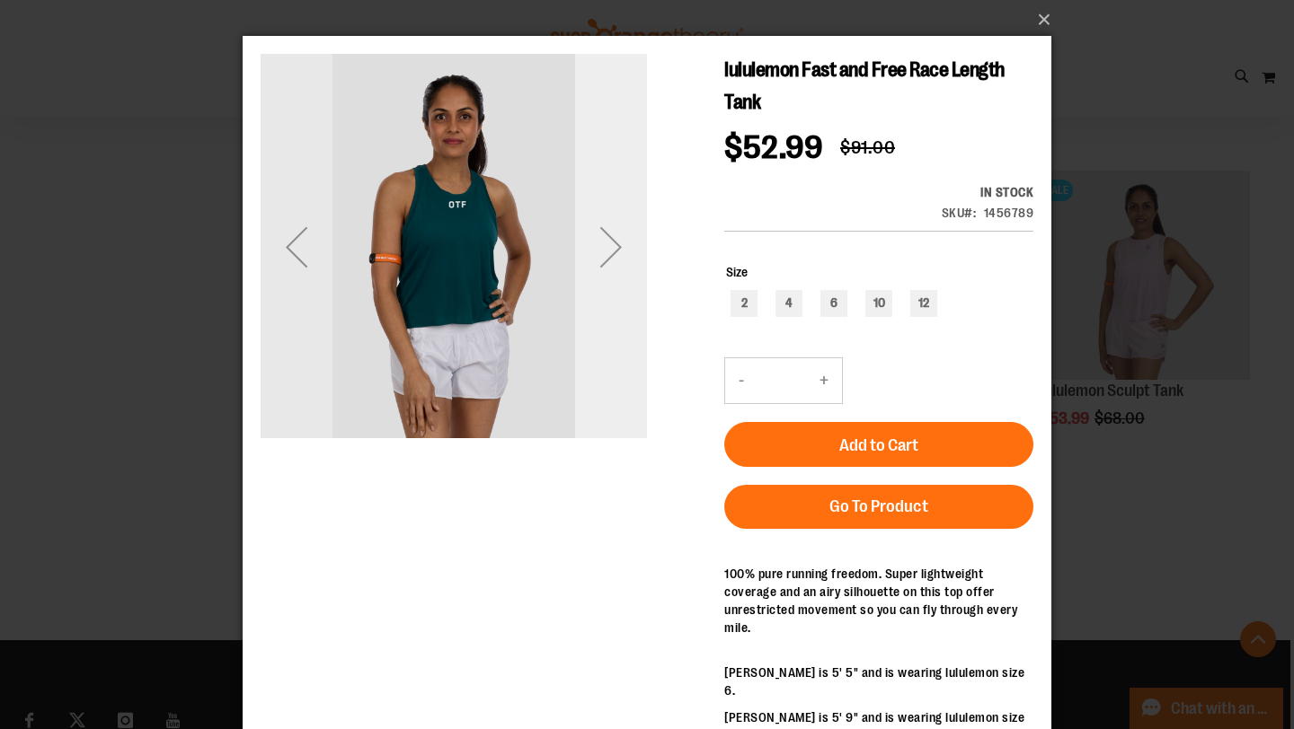
click at [603, 252] on div "Next" at bounding box center [611, 247] width 72 height 72
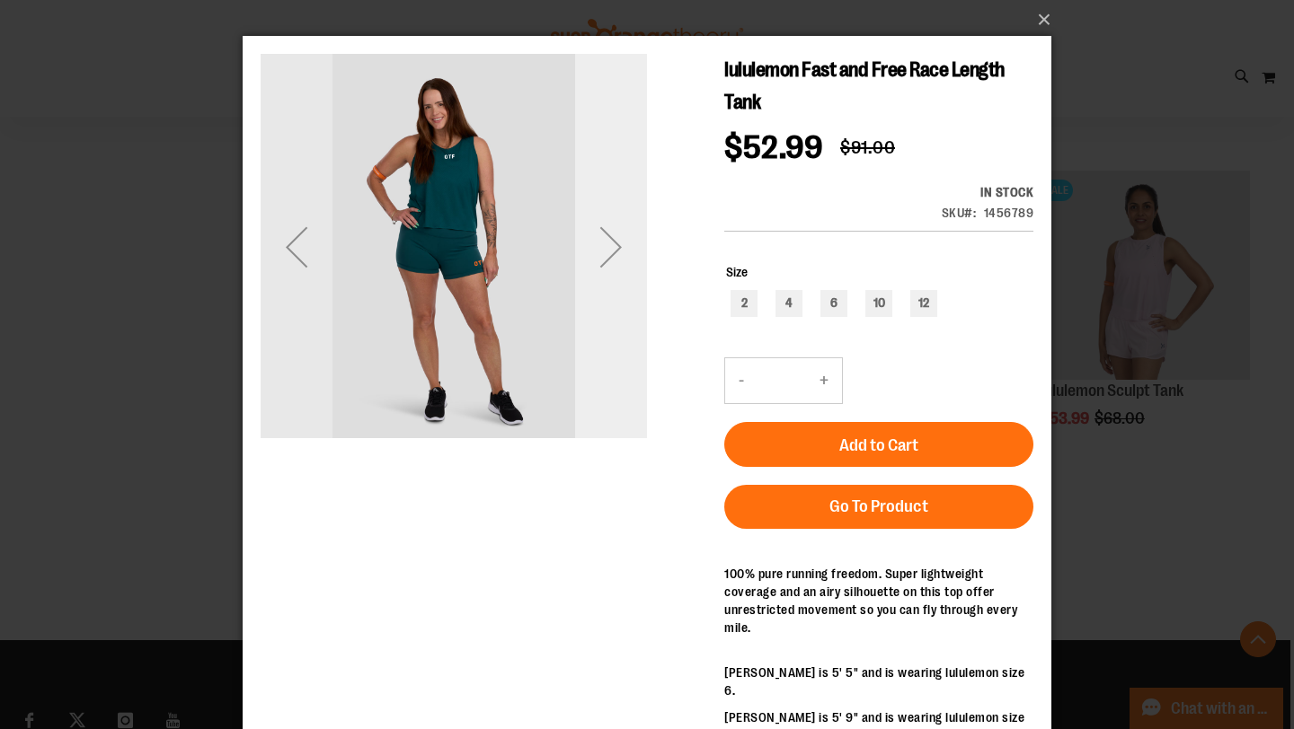
click at [604, 252] on div "Next" at bounding box center [611, 247] width 72 height 72
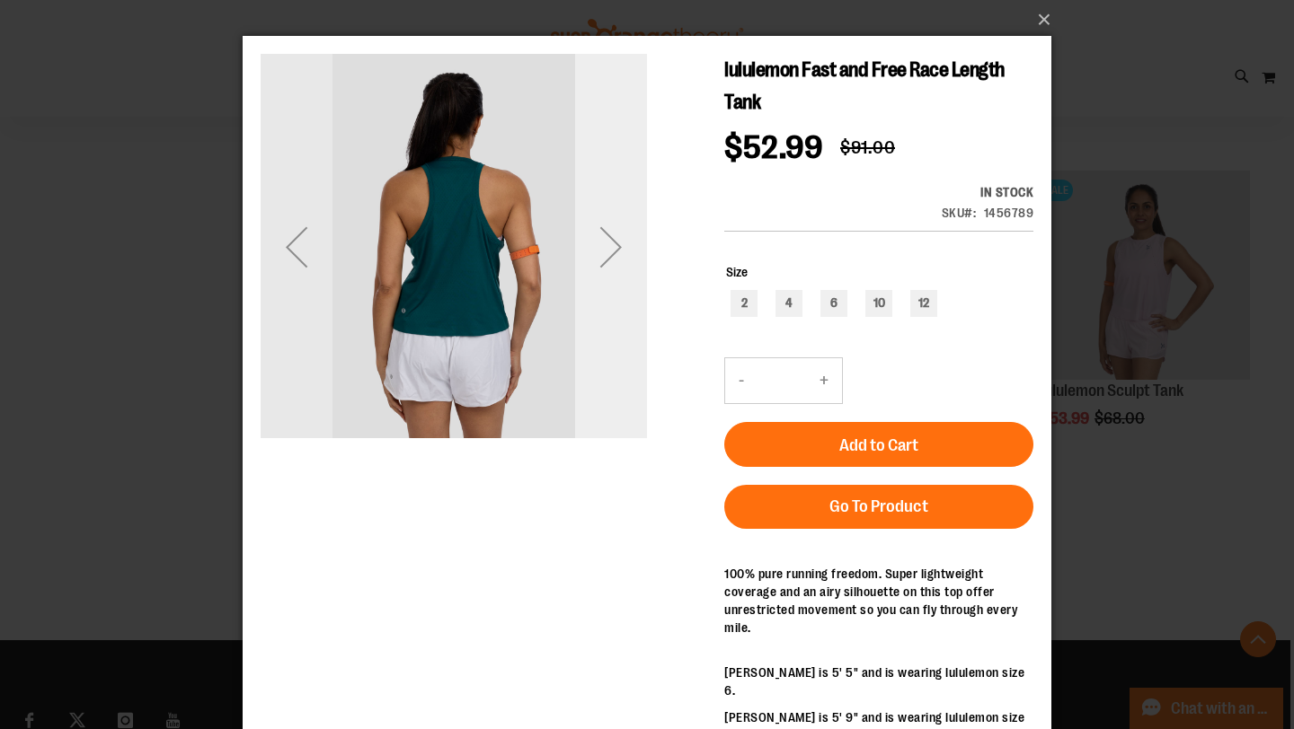
click at [604, 252] on div "Next" at bounding box center [611, 247] width 72 height 72
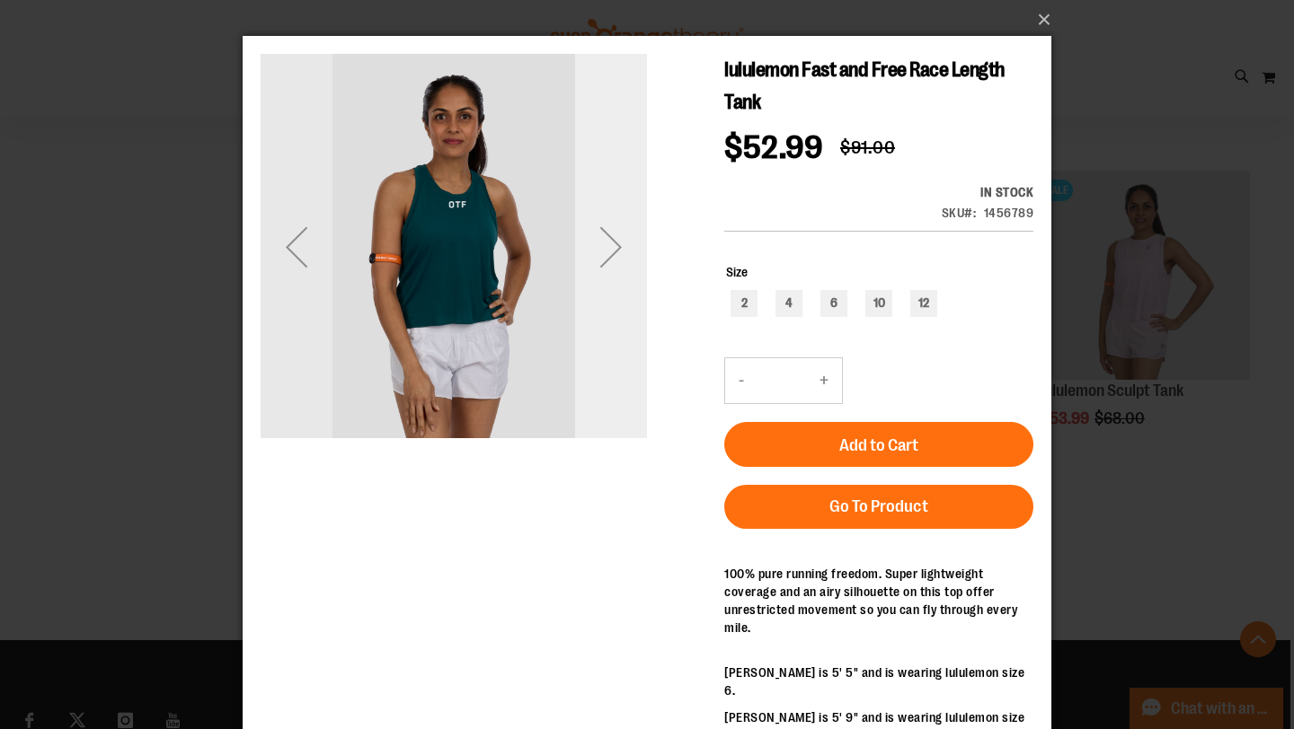
click at [604, 252] on div "Next" at bounding box center [611, 247] width 72 height 72
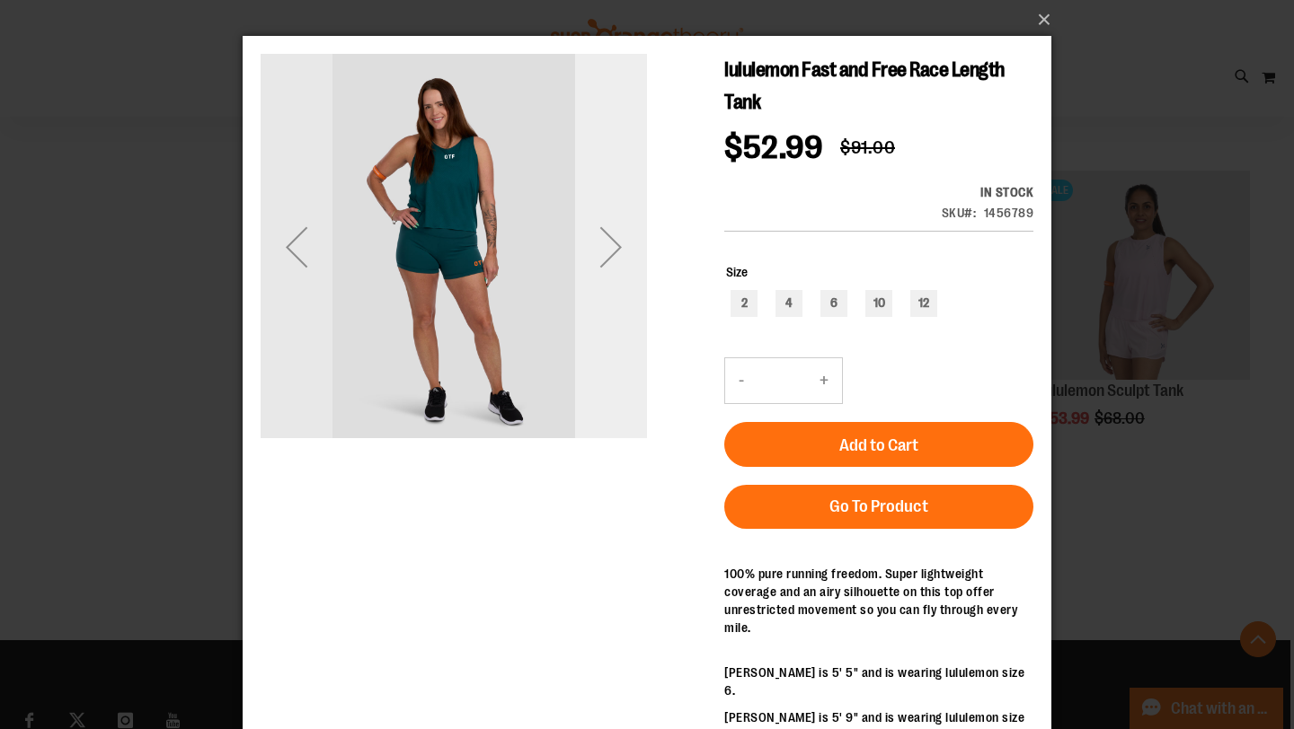
click at [604, 252] on div "Next" at bounding box center [611, 247] width 72 height 72
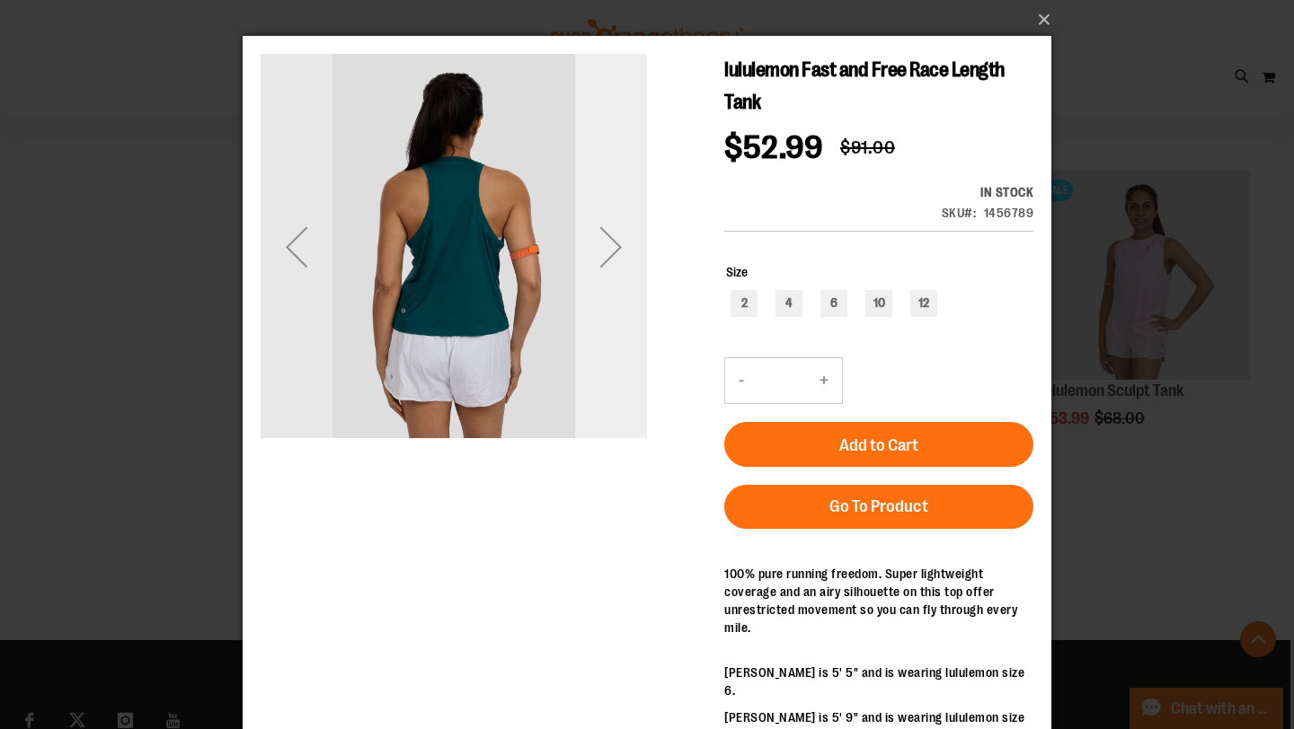
click at [604, 252] on div "Next" at bounding box center [611, 247] width 72 height 72
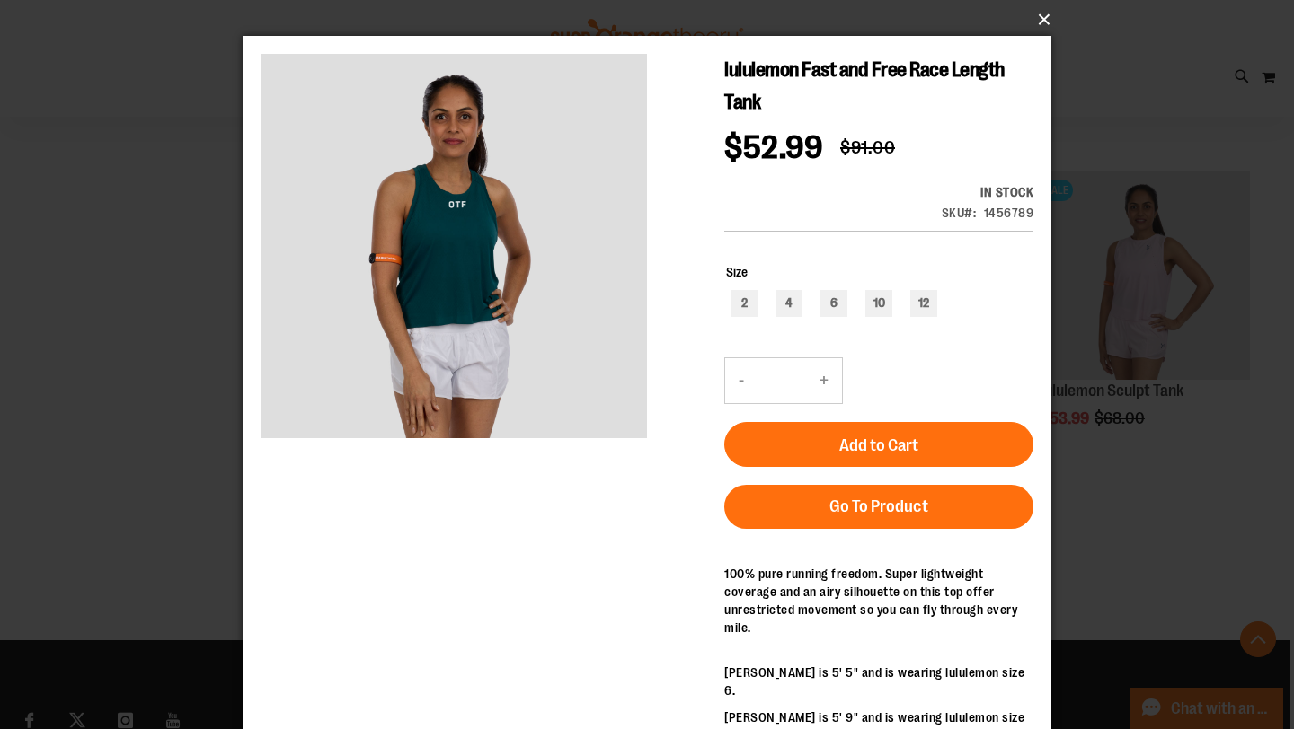
click at [1043, 22] on button "×" at bounding box center [652, 20] width 809 height 40
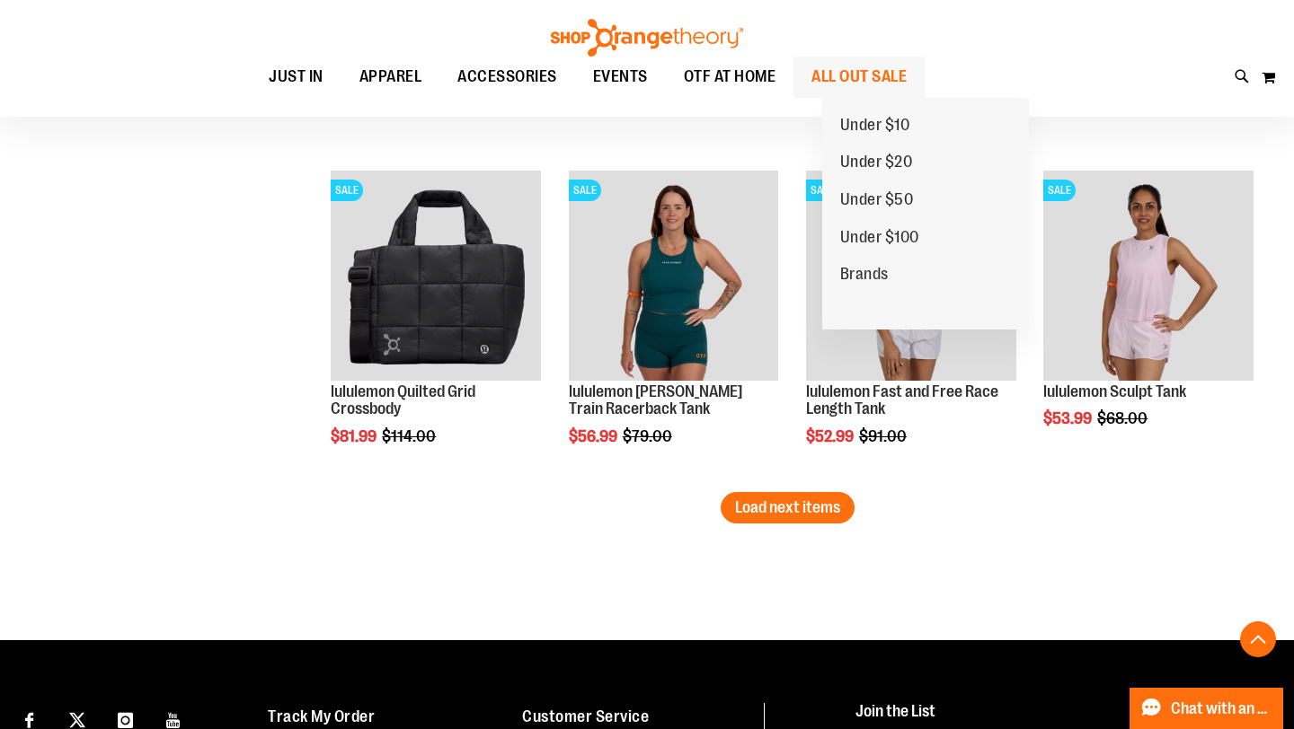
click at [842, 80] on span "ALL OUT SALE" at bounding box center [858, 77] width 95 height 40
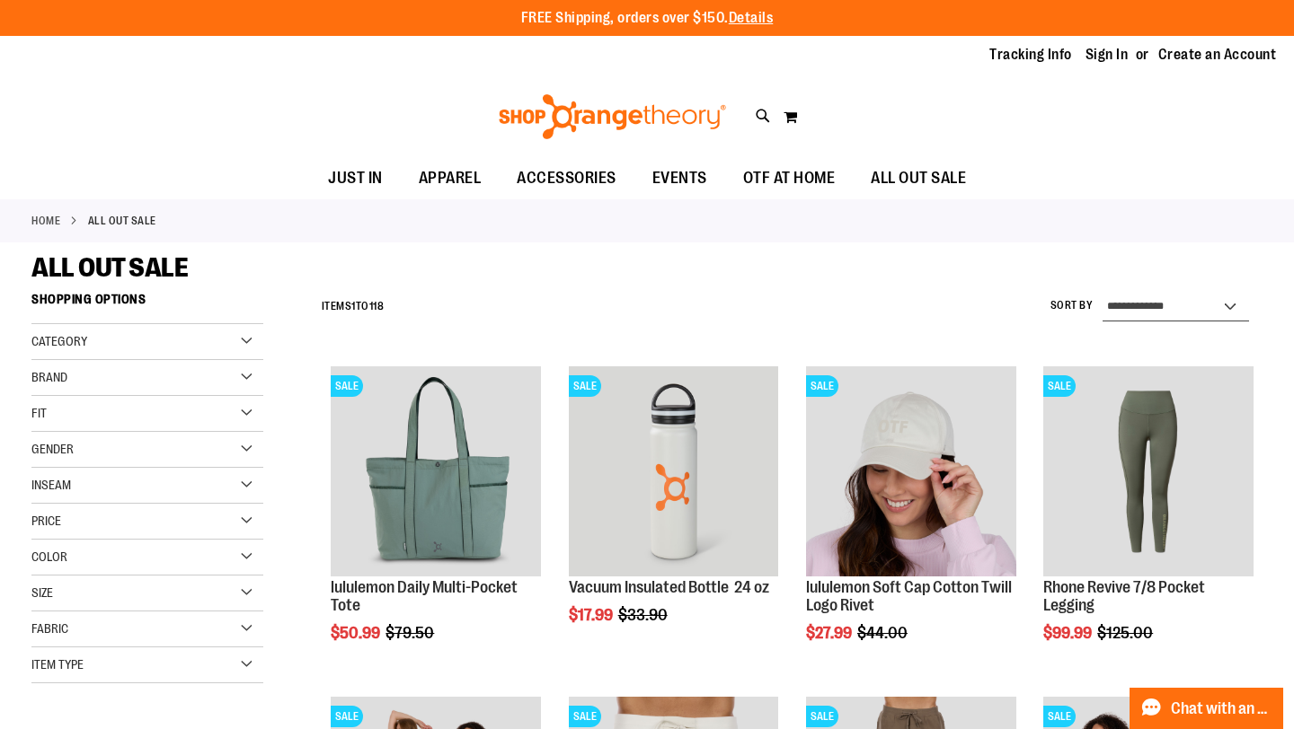
click at [1151, 306] on select "**********" at bounding box center [1175, 307] width 147 height 29
select select "*********"
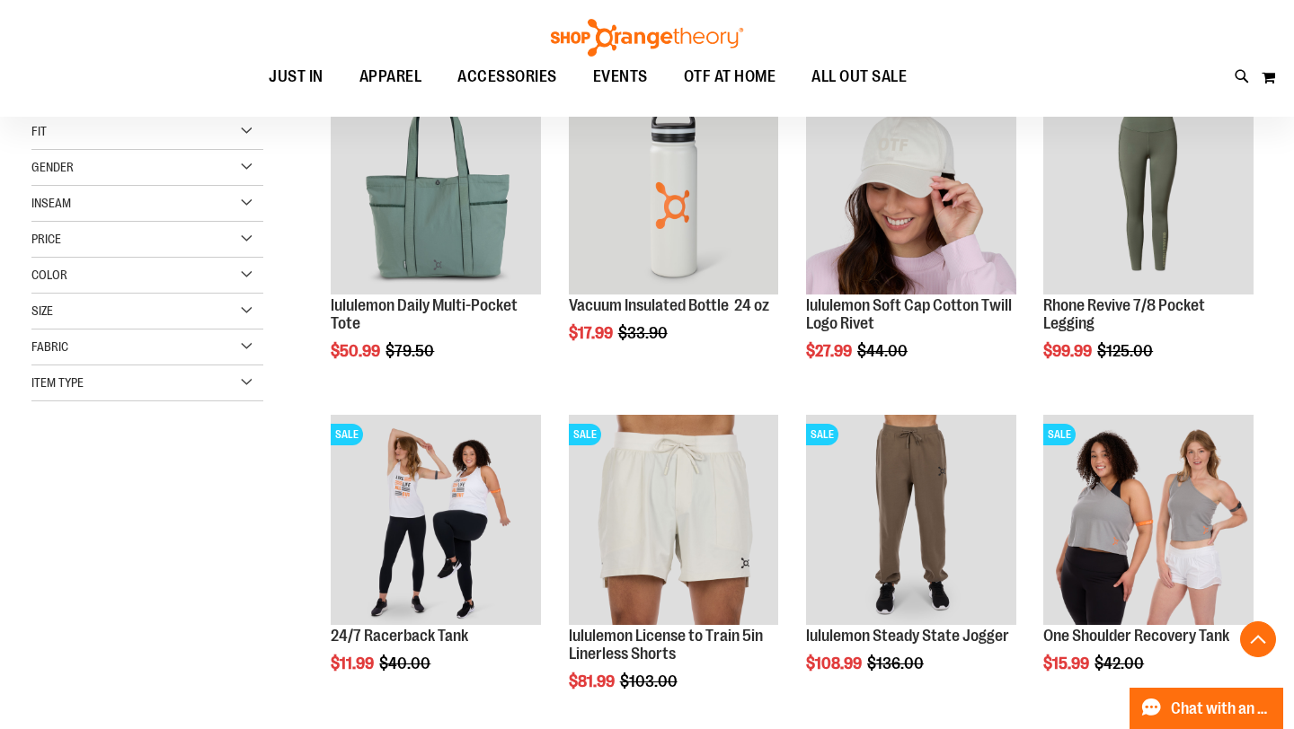
scroll to position [284, 0]
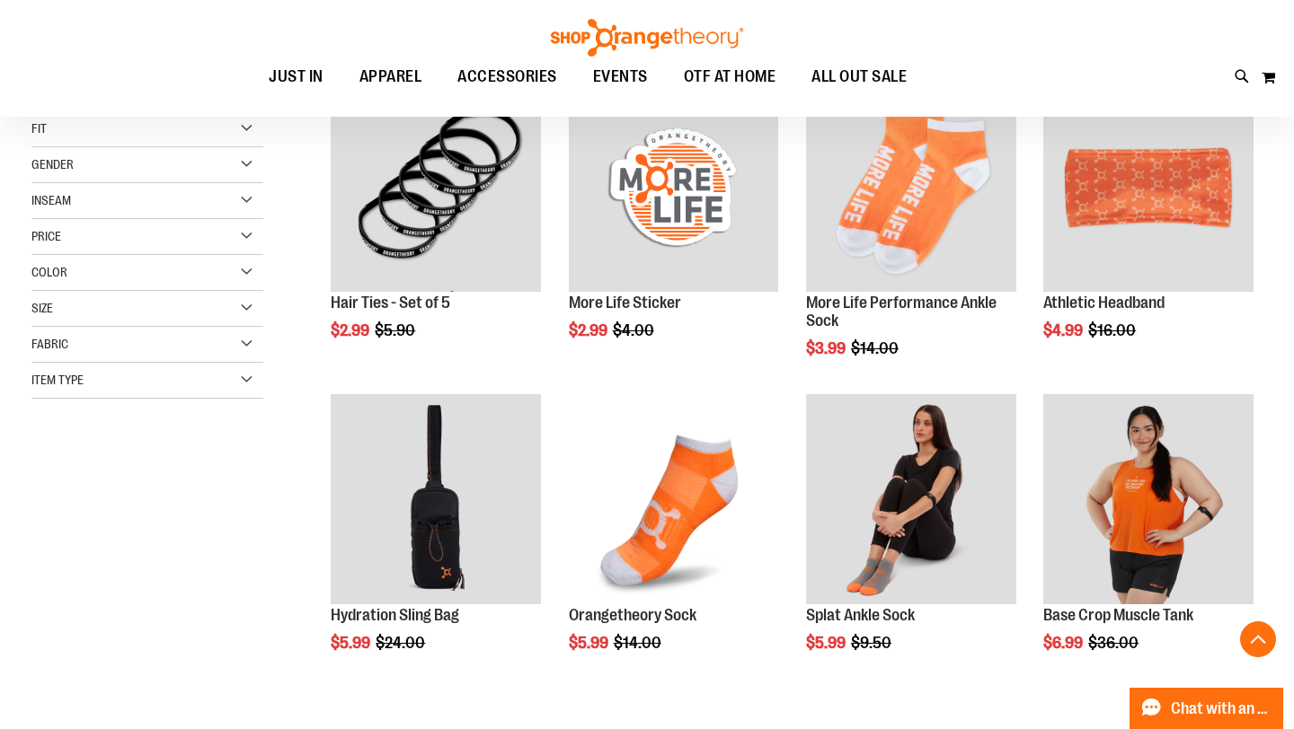
click at [1275, 238] on main "**********" at bounding box center [647, 543] width 1294 height 1170
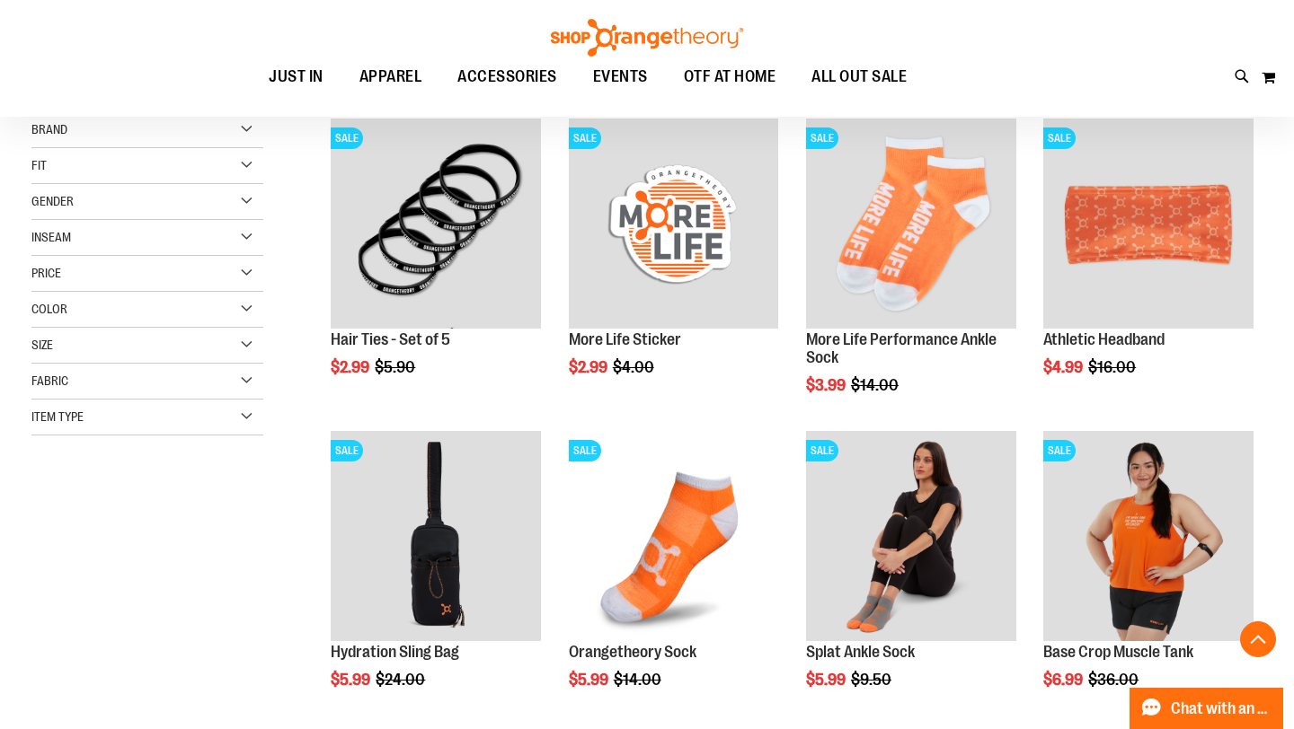
scroll to position [637, 0]
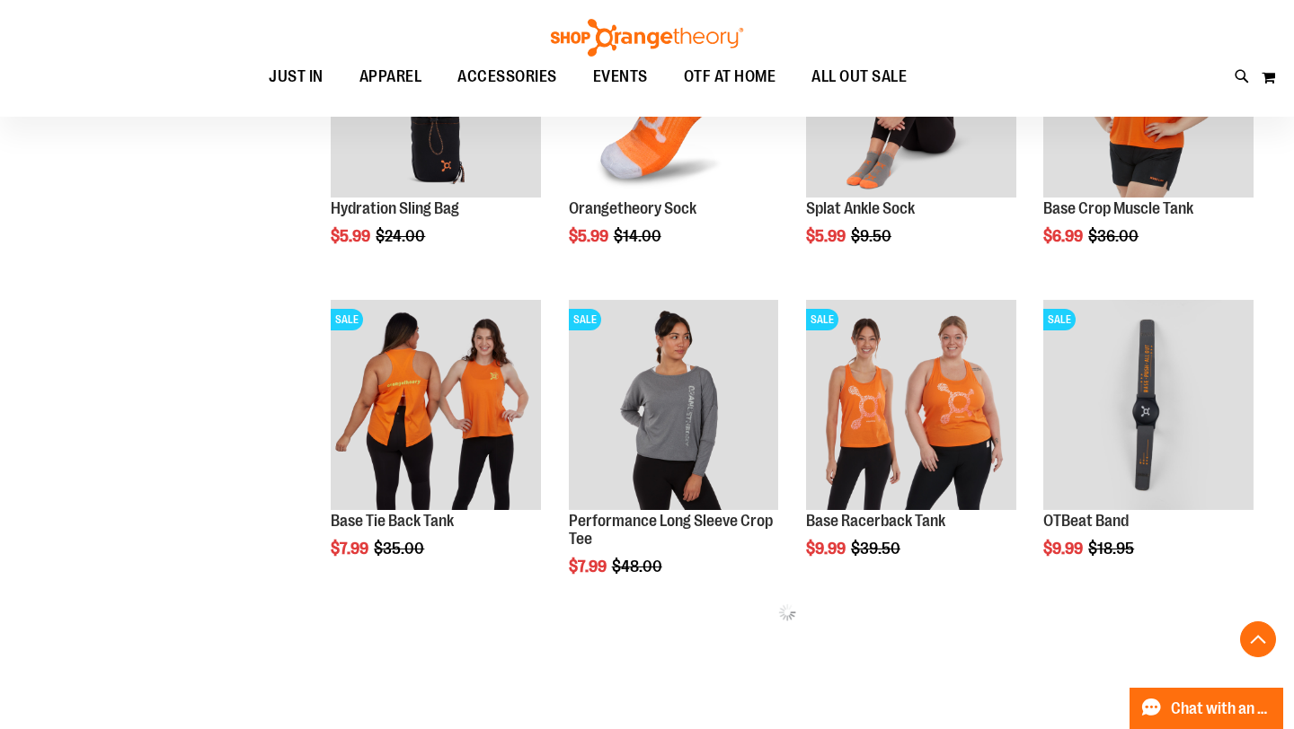
scroll to position [998, 0]
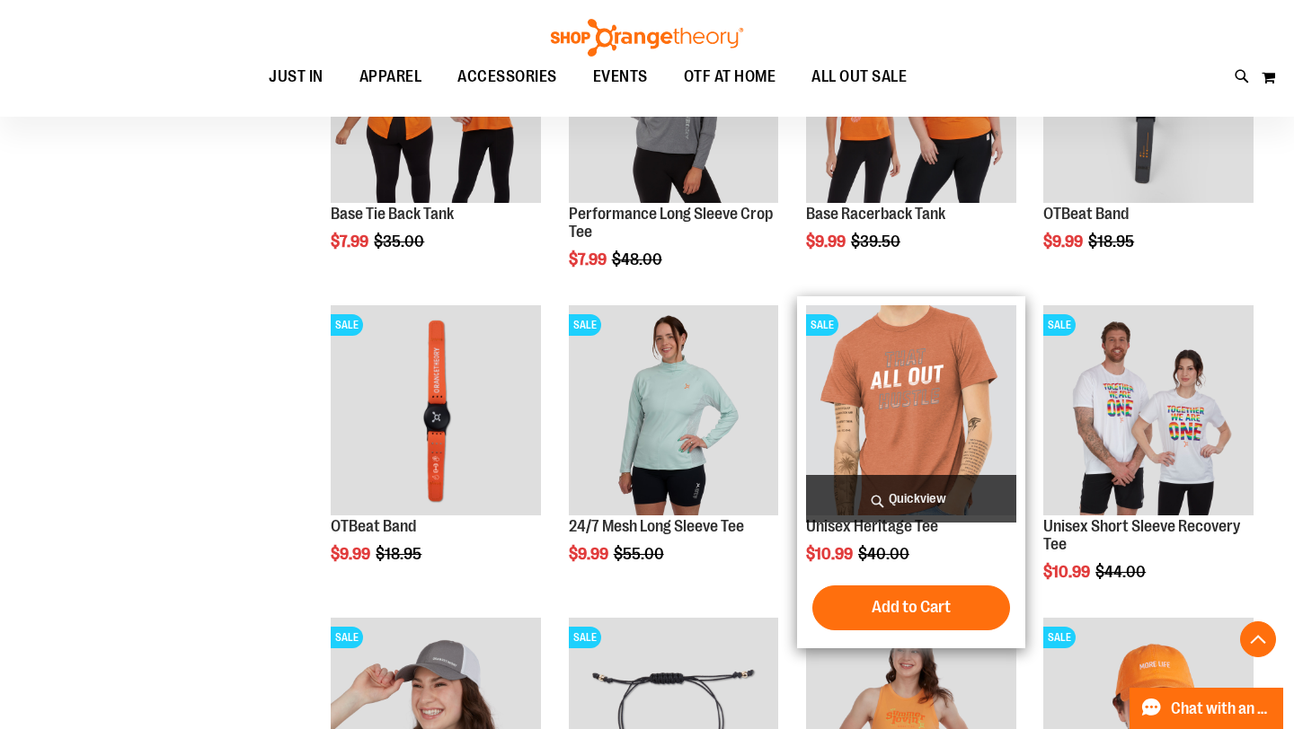
click at [932, 499] on span "Quickview" at bounding box center [911, 499] width 210 height 48
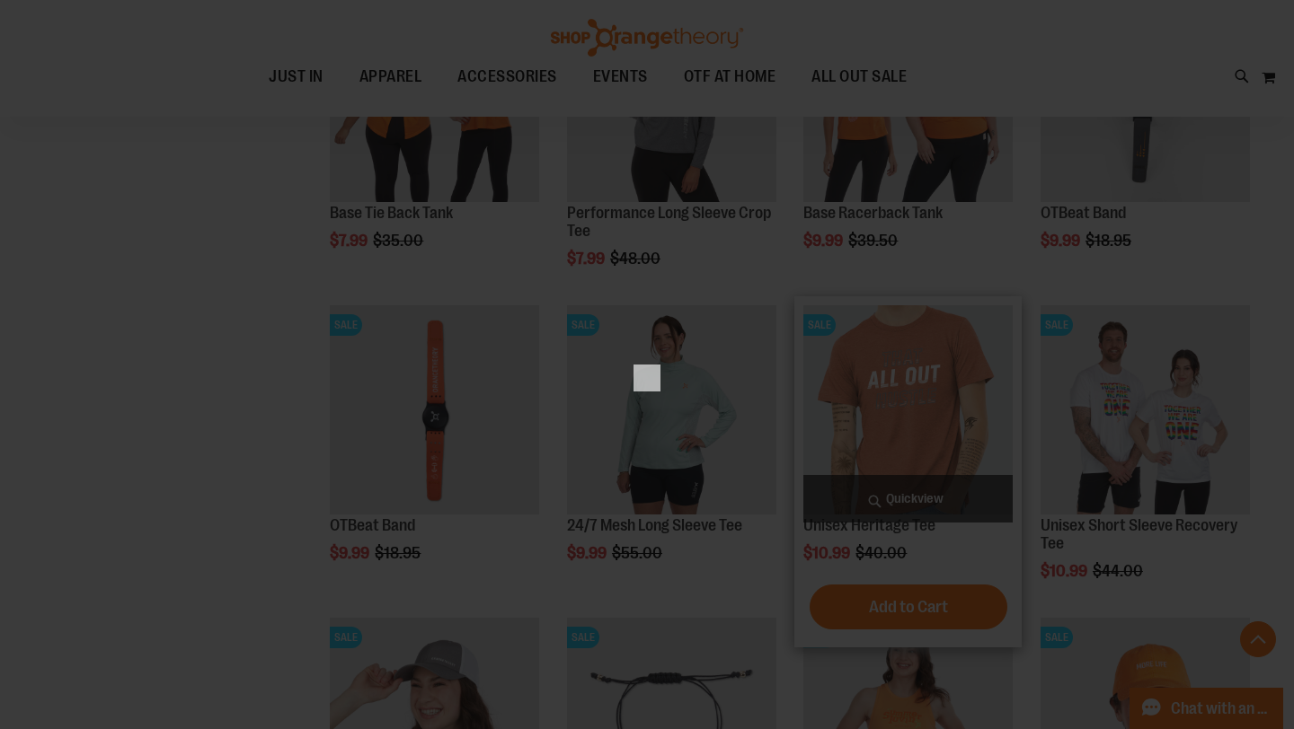
scroll to position [0, 0]
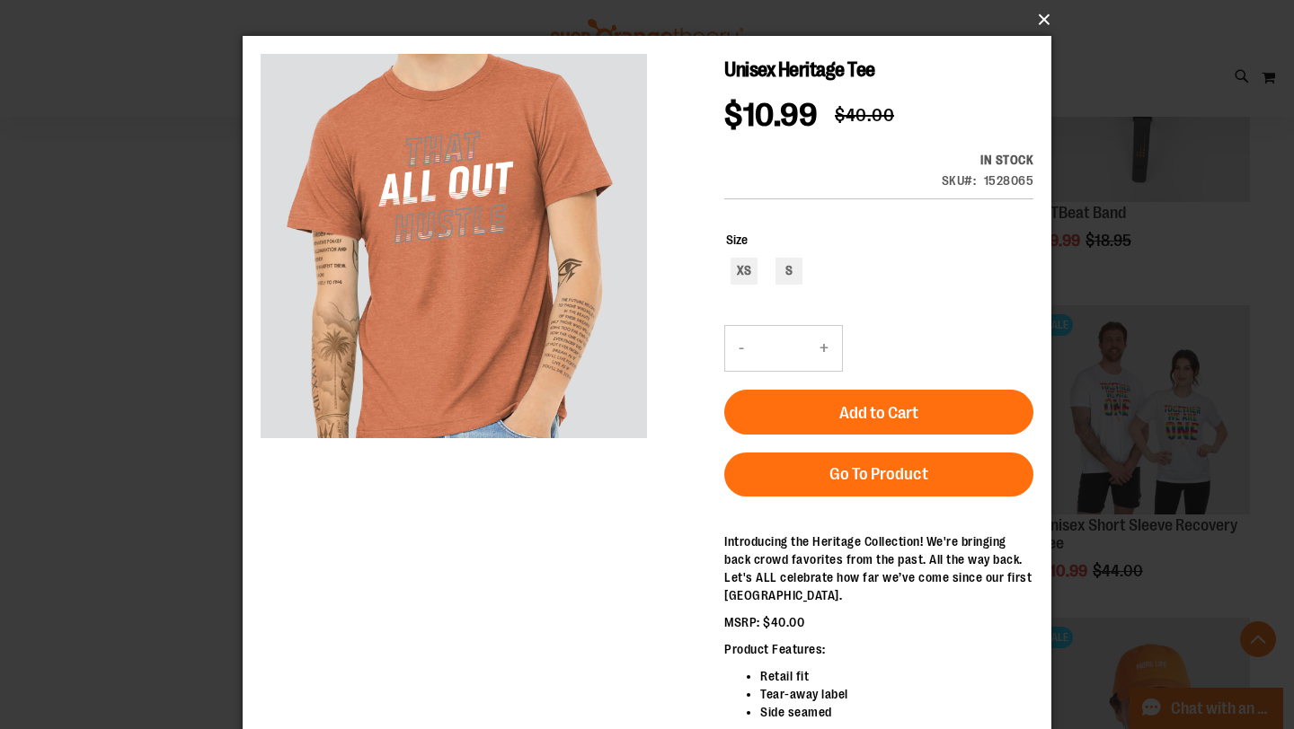
click at [1048, 18] on button "×" at bounding box center [652, 20] width 809 height 40
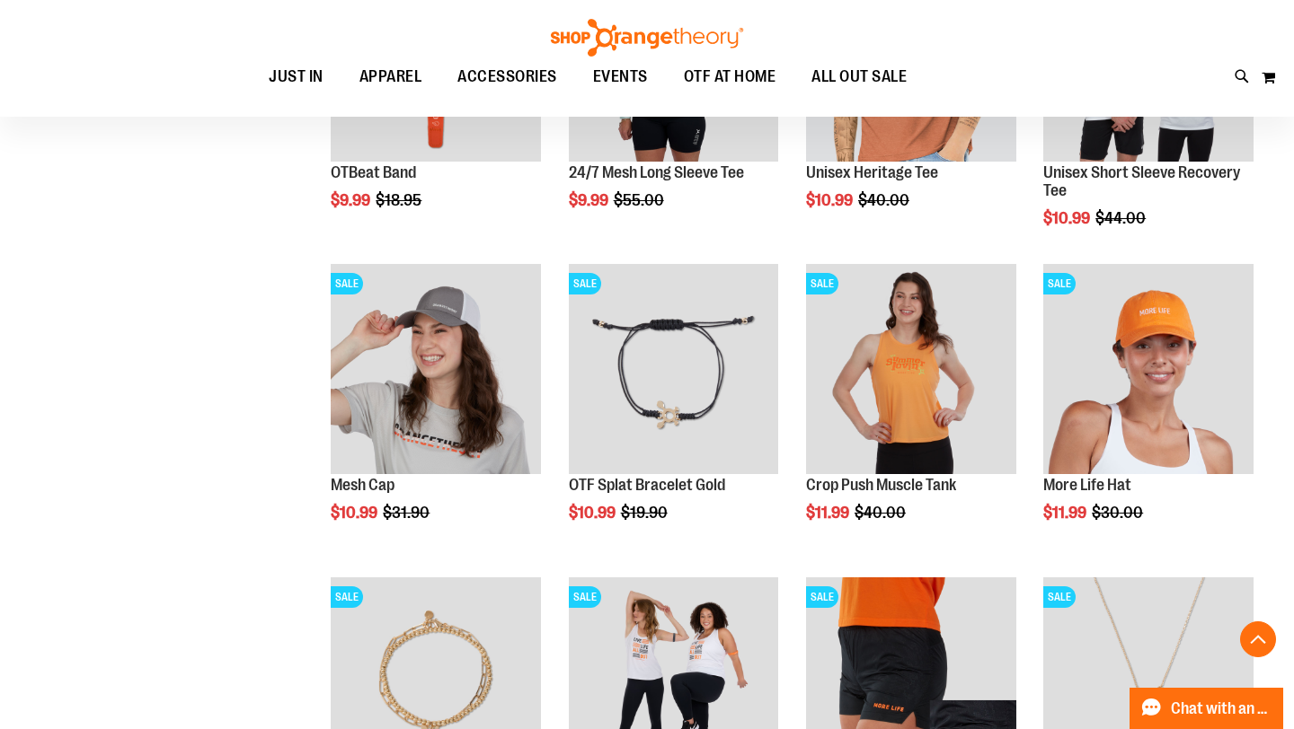
scroll to position [1375, 0]
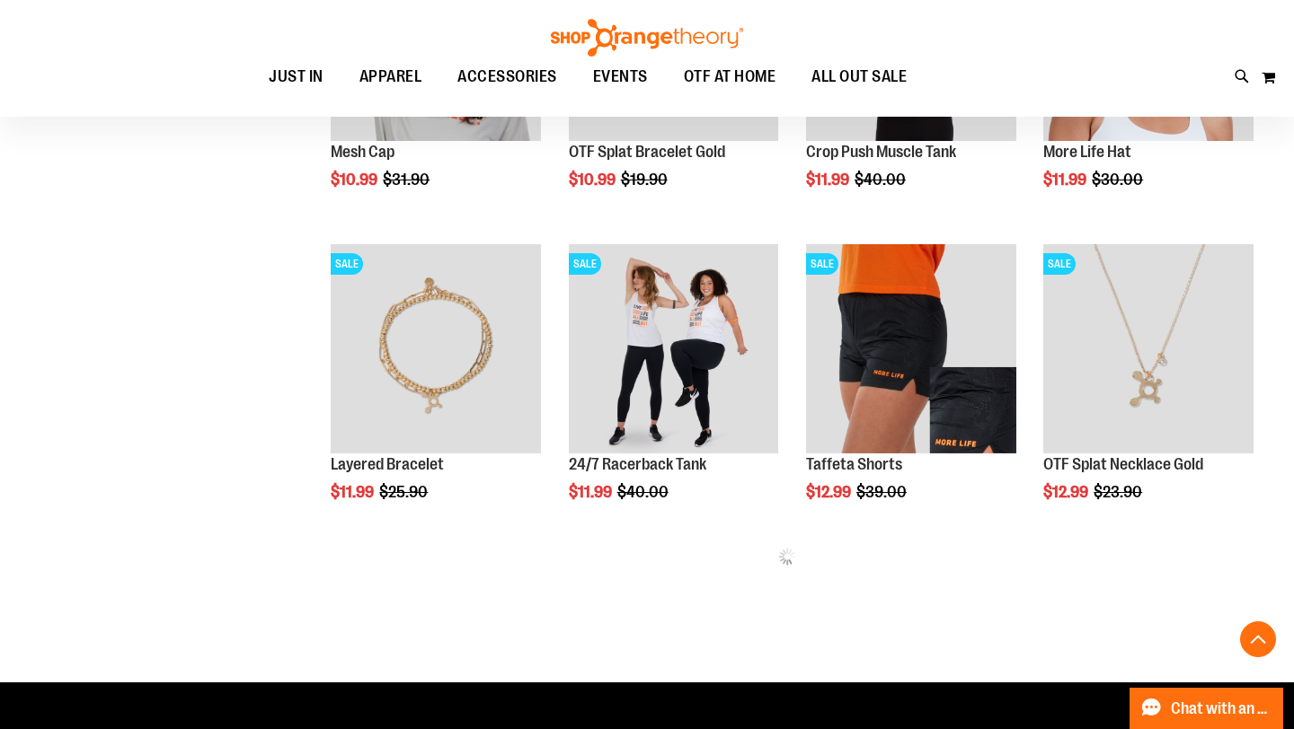
scroll to position [1785, 0]
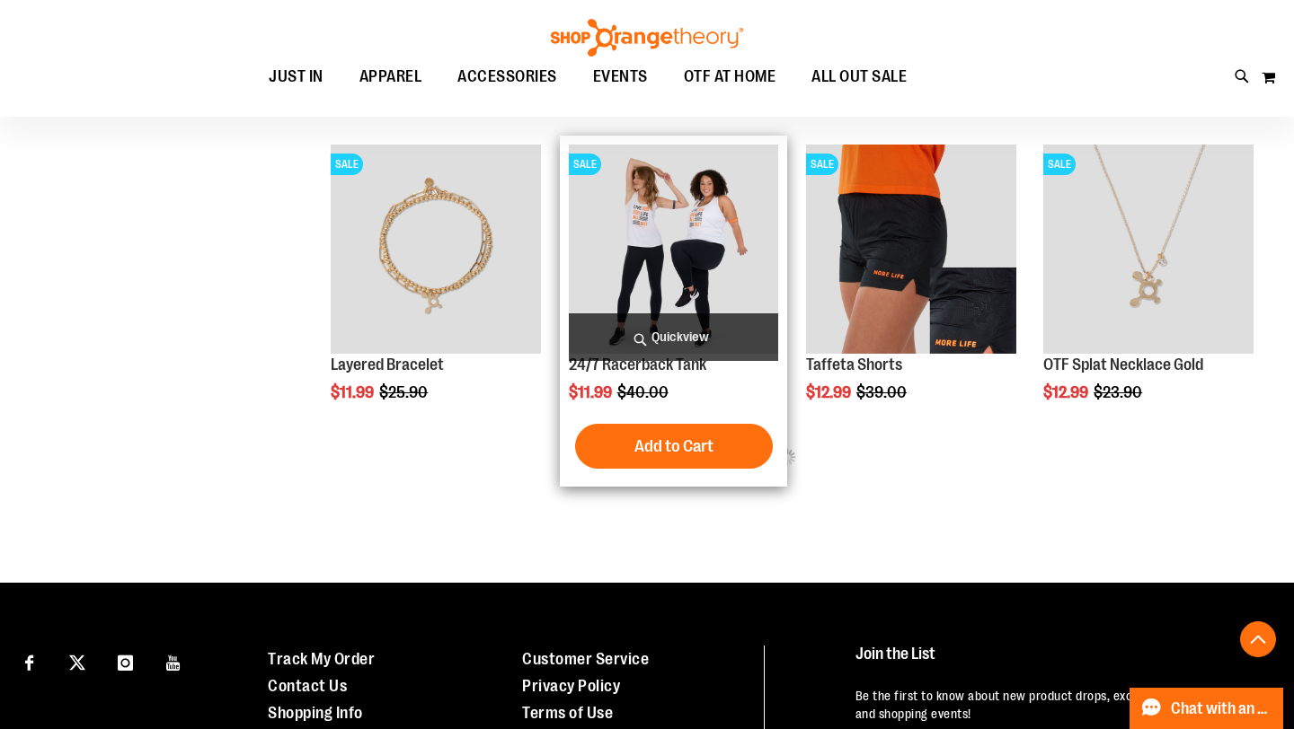
click at [686, 332] on span "Quickview" at bounding box center [674, 338] width 210 height 48
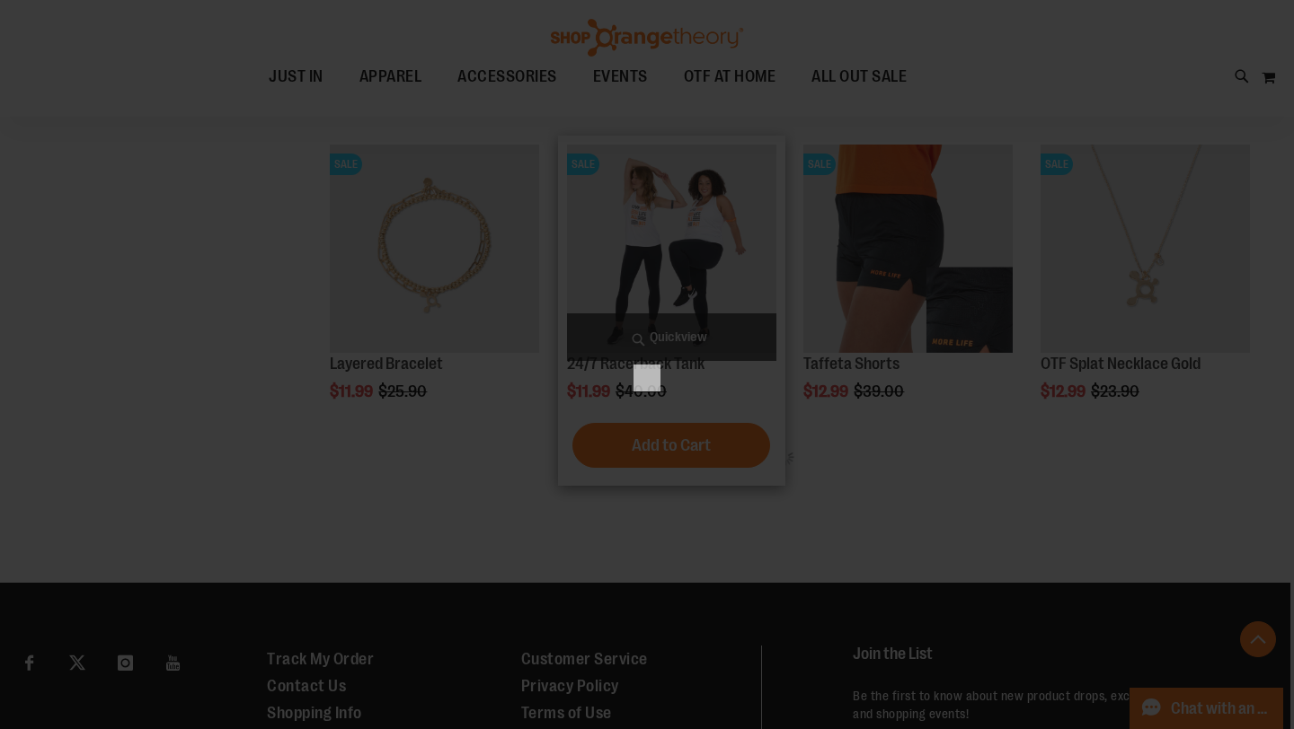
scroll to position [0, 0]
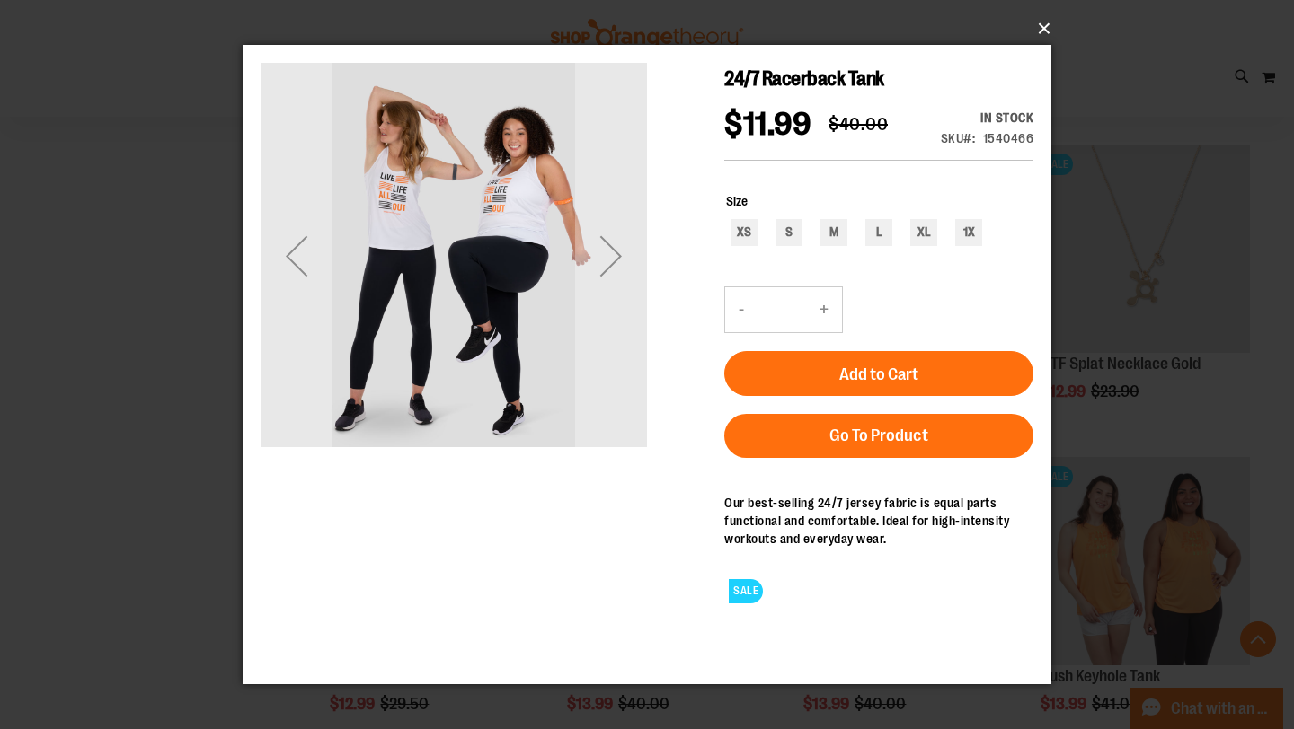
click at [1042, 30] on button "×" at bounding box center [652, 29] width 809 height 40
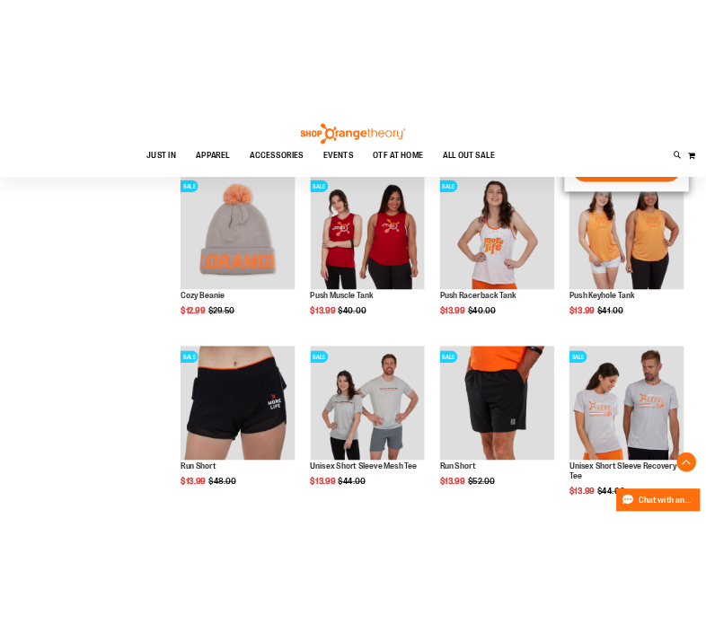
scroll to position [2140, 0]
